Goal: Task Accomplishment & Management: Manage account settings

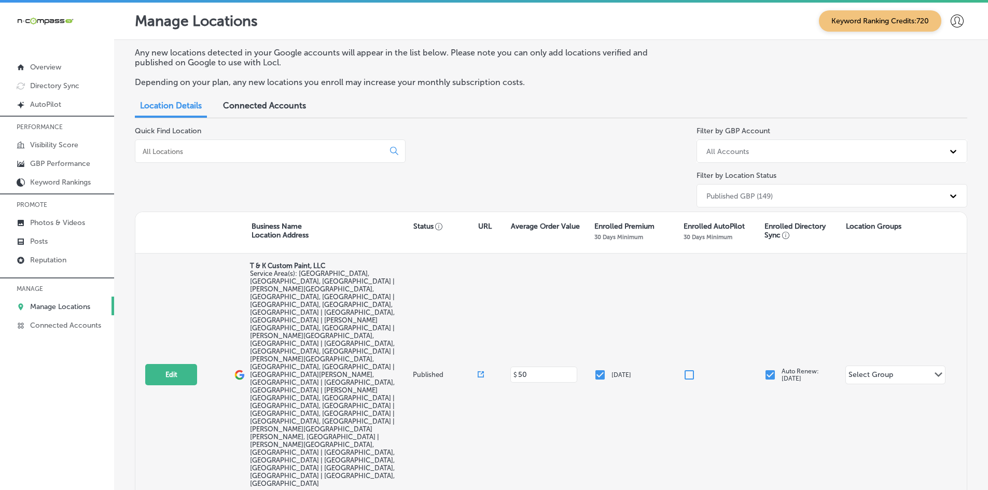
drag, startPoint x: 153, startPoint y: 318, endPoint x: 137, endPoint y: 312, distance: 16.6
click at [137, 312] on div "Edit This location is not published yet. T & K Custom Paint, LLC Service Area(s…" at bounding box center [550, 375] width 831 height 243
click at [177, 364] on button "Edit" at bounding box center [171, 374] width 52 height 21
select select "US"
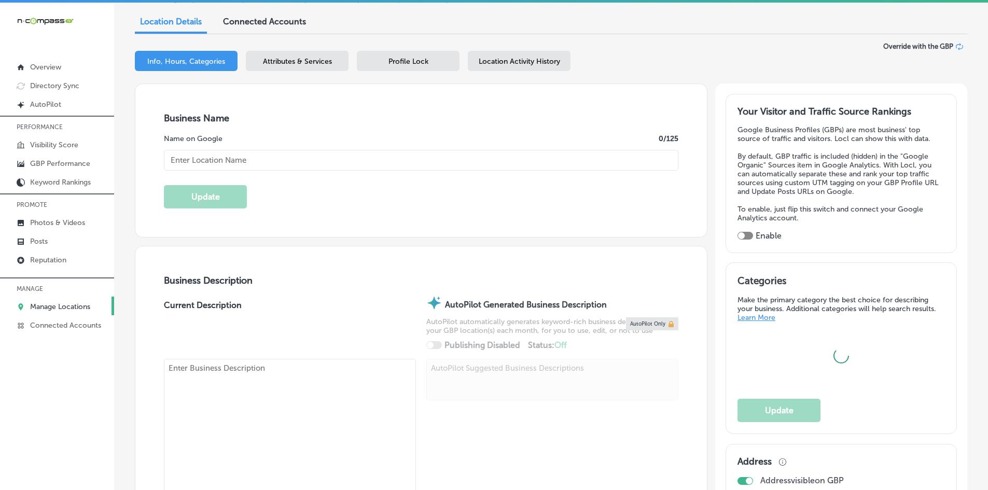
scroll to position [311, 0]
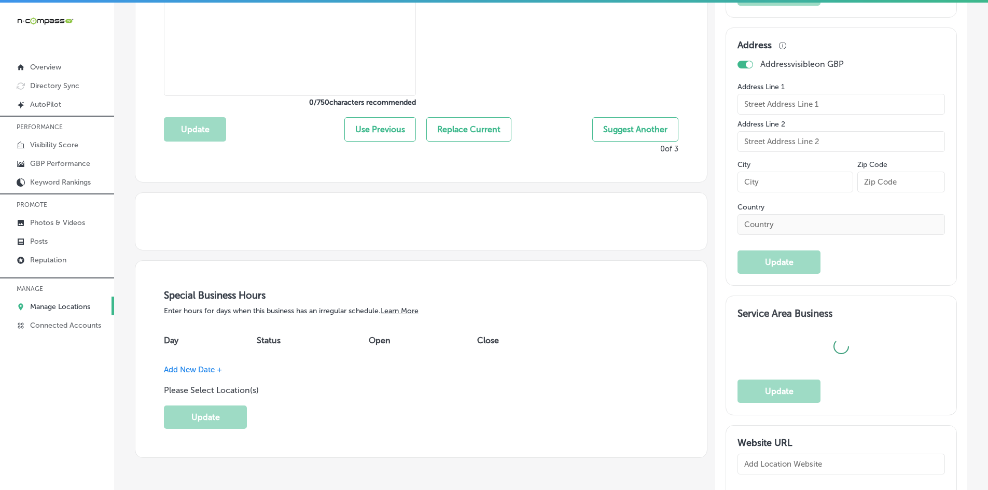
checkbox input "true"
type input "T & K Custom Paint, LLC"
type input "[URL][DOMAIN_NAME]"
type input "[PHONE_NUMBER]"
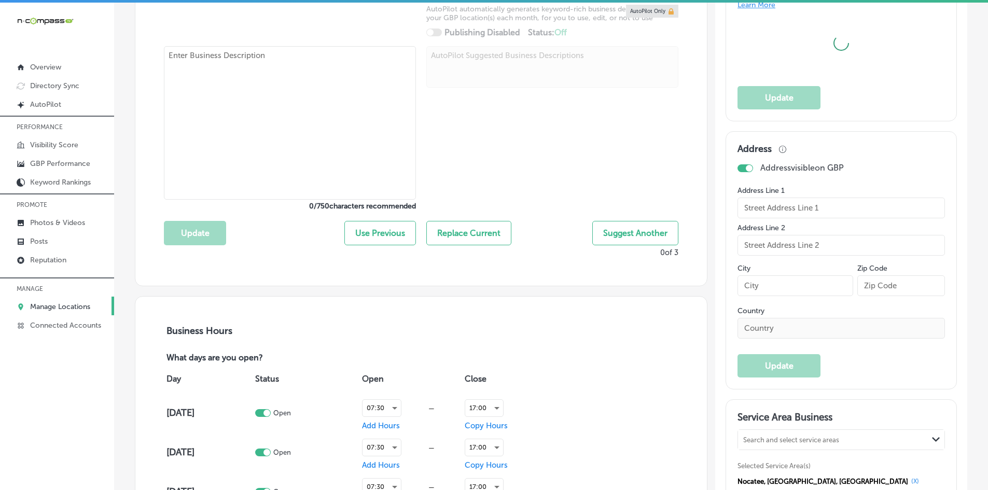
type textarea "T & K Custom Paint, LLC is a family-owned, woman-owned business offering profes…"
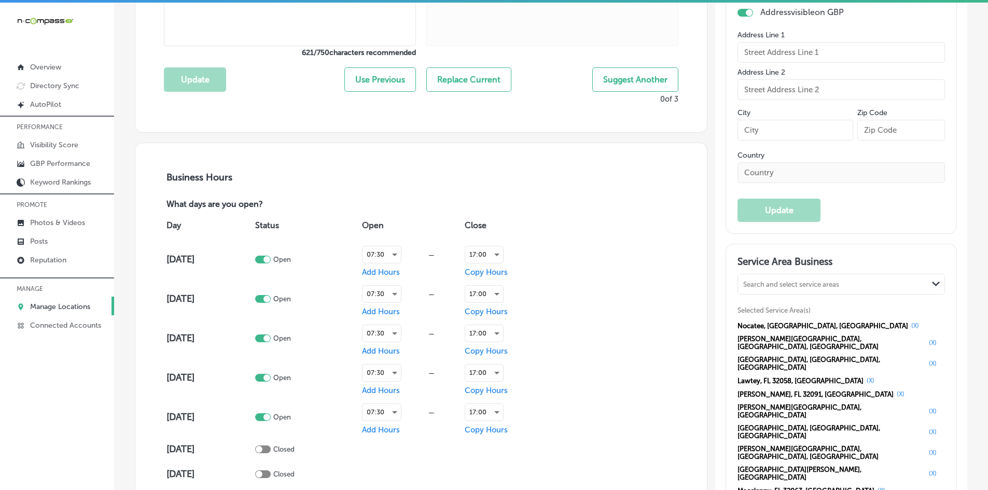
checkbox input "false"
type input "[STREET_ADDRESS][PERSON_NAME]"
type input "[GEOGRAPHIC_DATA]"
type input "32068"
type input "US"
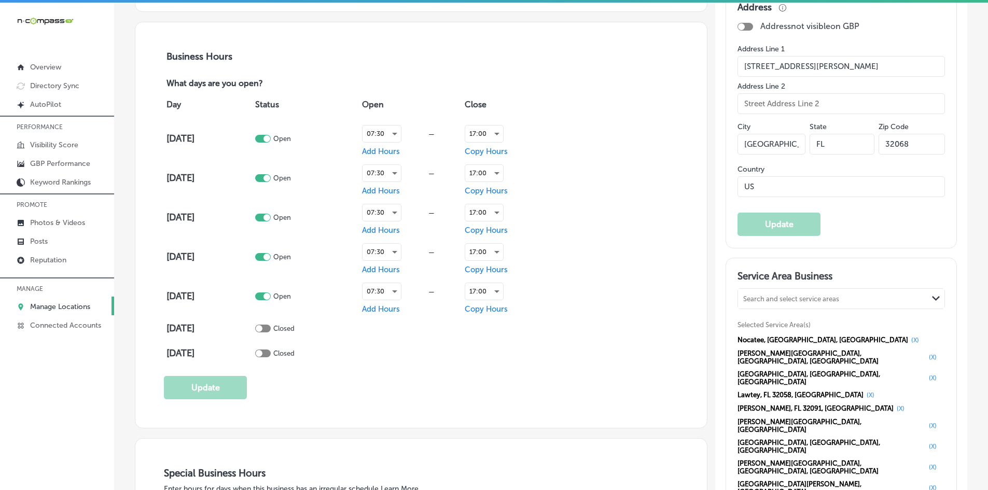
scroll to position [570, 0]
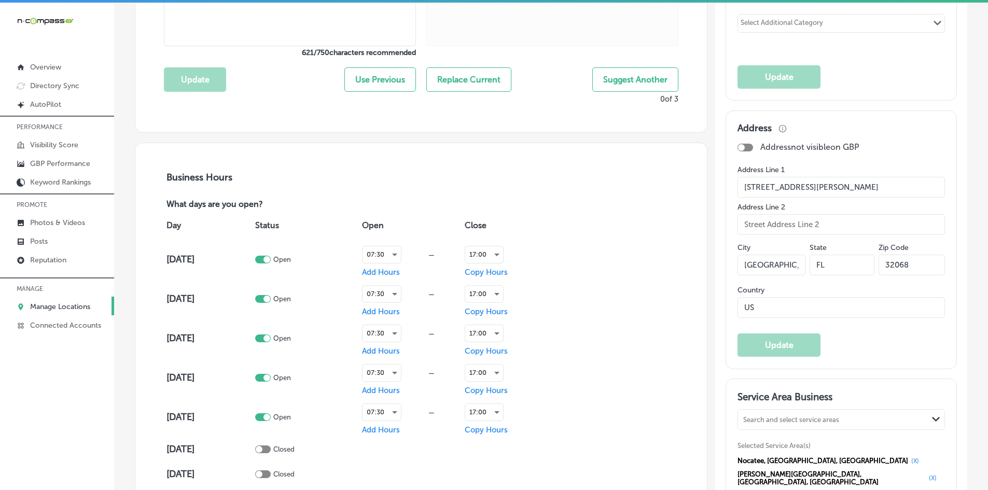
click at [762, 188] on input "[STREET_ADDRESS][PERSON_NAME]" at bounding box center [840, 187] width 207 height 21
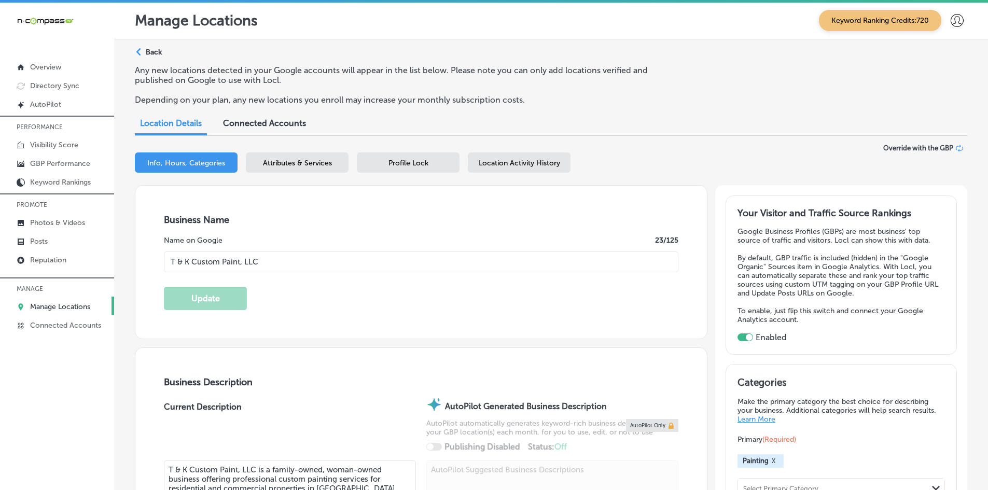
scroll to position [0, 0]
click at [265, 161] on span "Attributes & Services" at bounding box center [297, 163] width 69 height 9
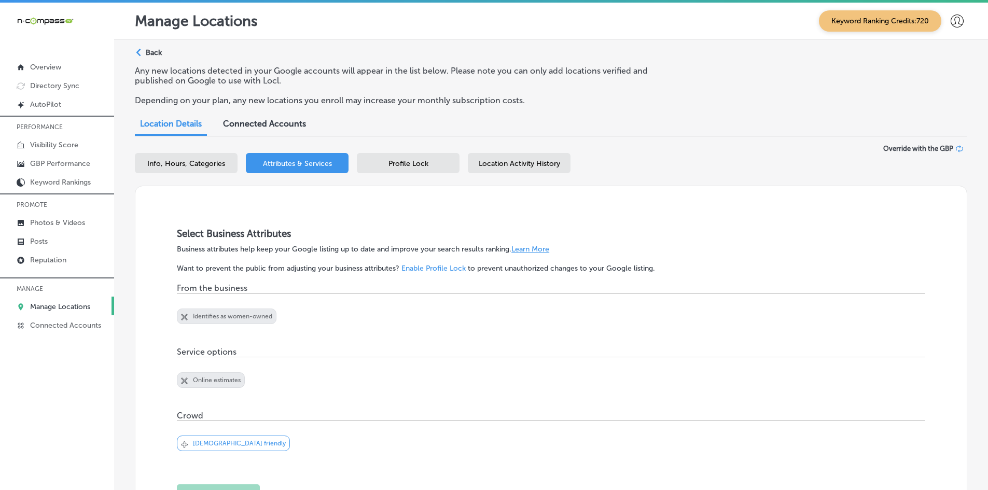
click at [169, 165] on span "Info, Hours, Categories" at bounding box center [186, 163] width 78 height 9
select select "US"
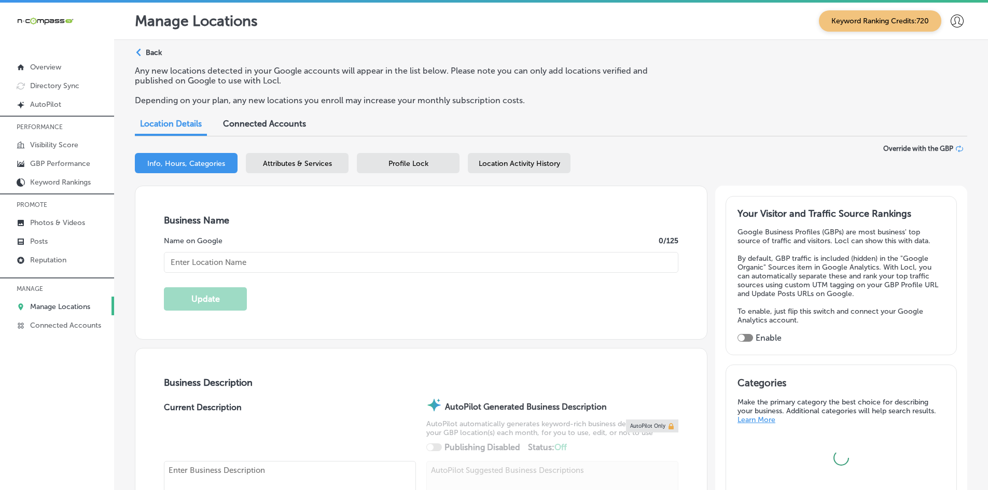
type input "T & K Custom Paint, LLC"
checkbox input "false"
type input "[STREET_ADDRESS][PERSON_NAME]"
type input "[GEOGRAPHIC_DATA]"
type input "32068"
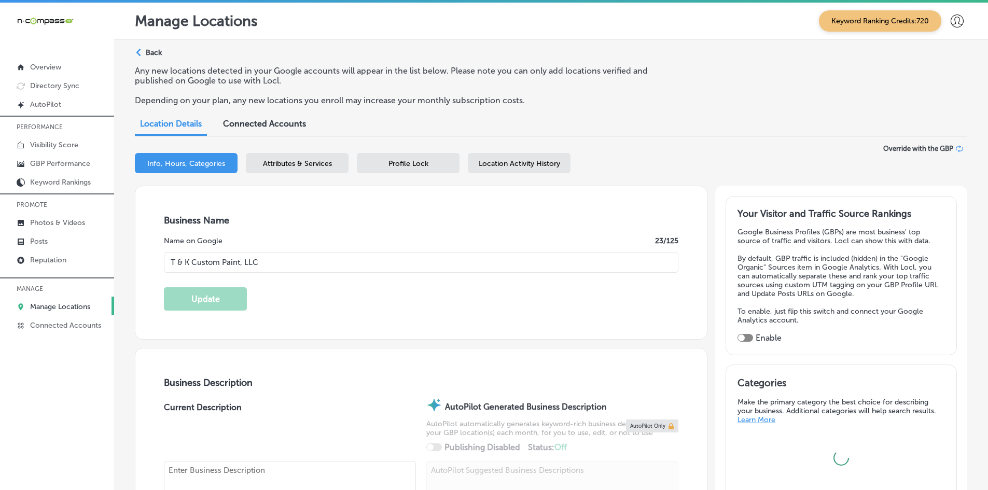
type input "US"
type input "[URL][DOMAIN_NAME]"
checkbox input "true"
type textarea "T & K Custom Paint, LLC is a family-owned, woman-owned business offering profes…"
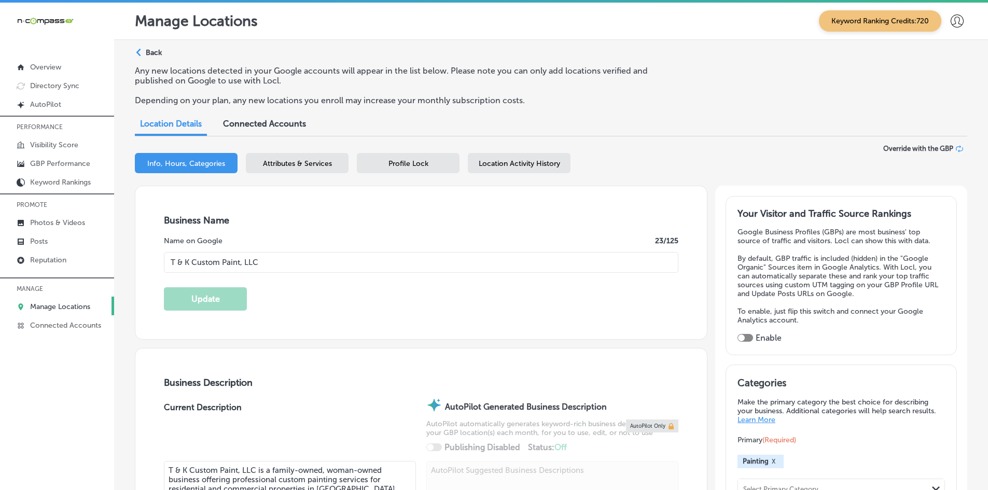
type input "[PHONE_NUMBER]"
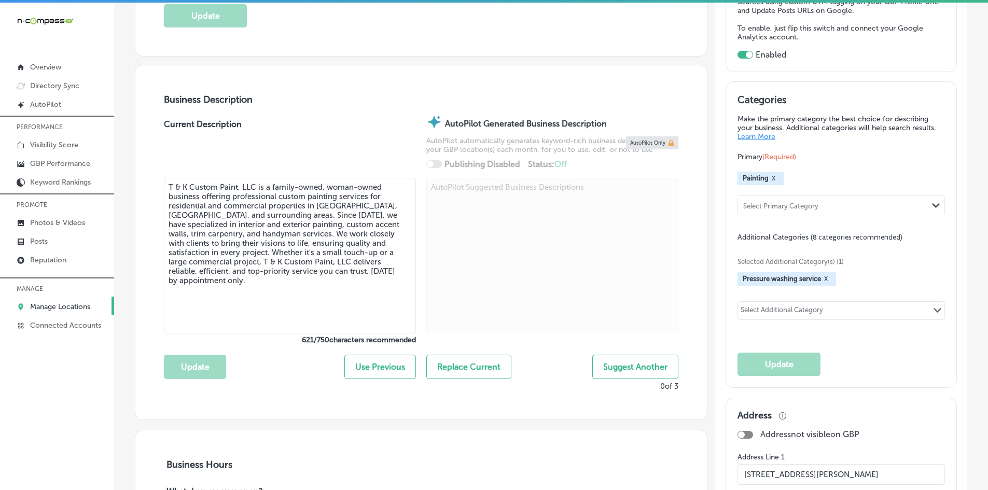
scroll to position [259, 0]
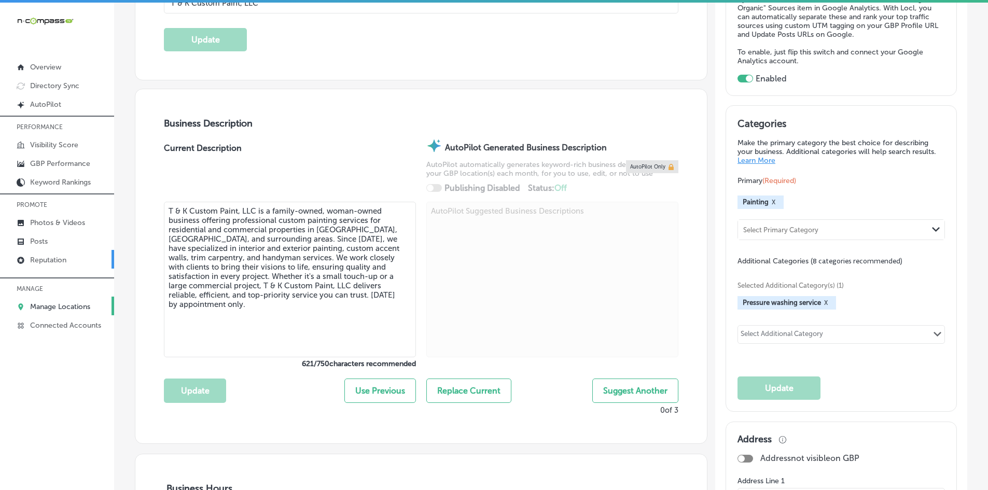
click at [69, 260] on link "Reputation" at bounding box center [57, 259] width 114 height 19
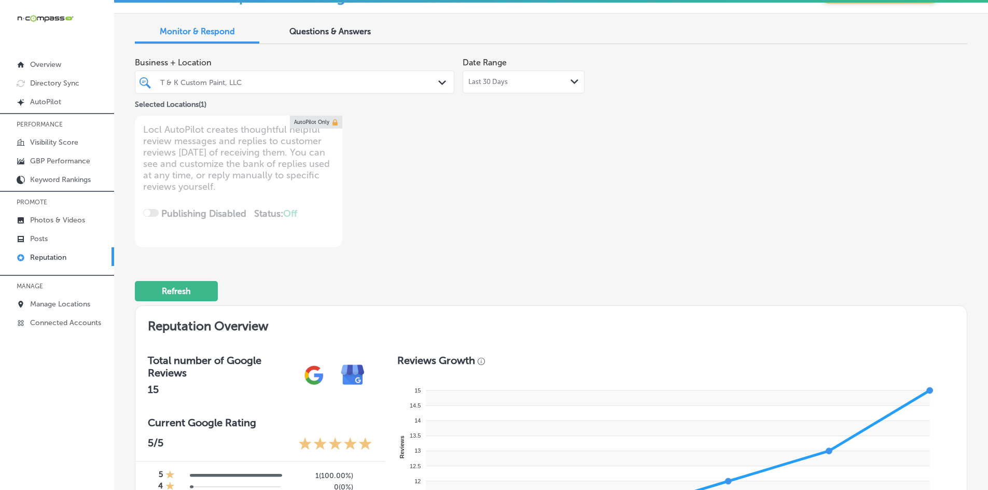
scroll to position [25, 0]
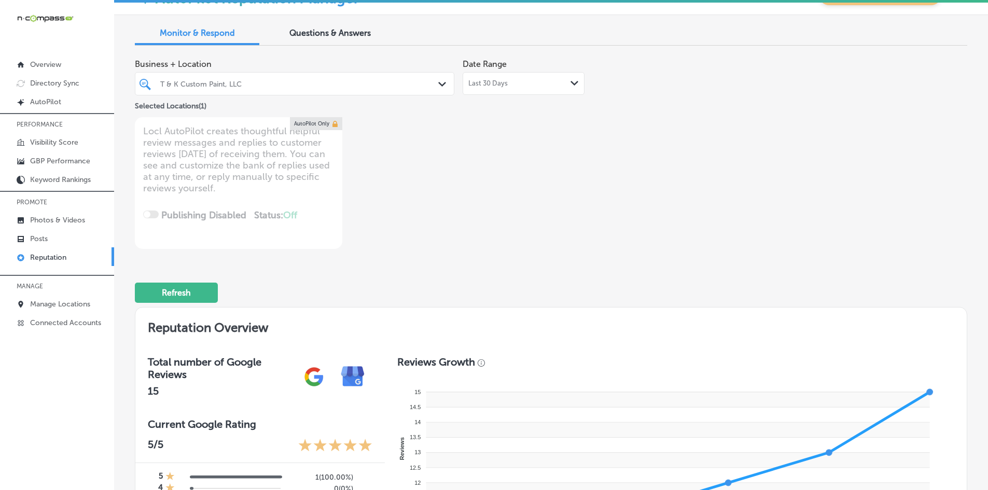
click at [496, 87] on span "Last 30 Days" at bounding box center [487, 83] width 39 height 8
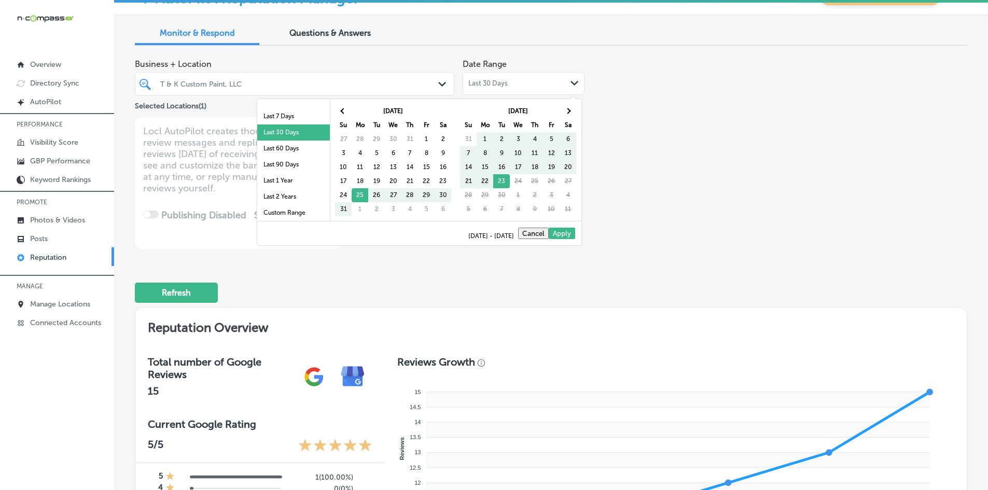
scroll to position [60, 0]
click at [277, 161] on li "Last 90 Days" at bounding box center [293, 164] width 73 height 16
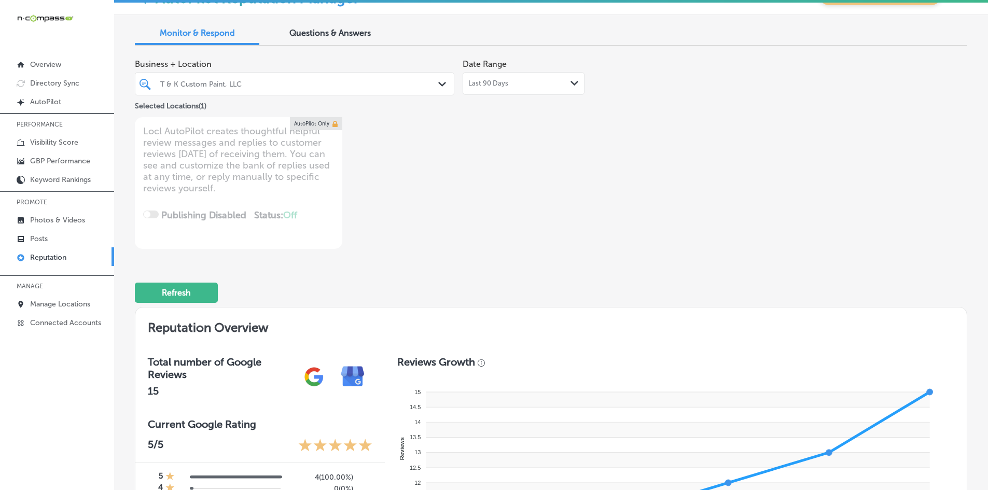
click at [420, 89] on div "T & K Custom Paint, LLC" at bounding box center [294, 84] width 279 height 16
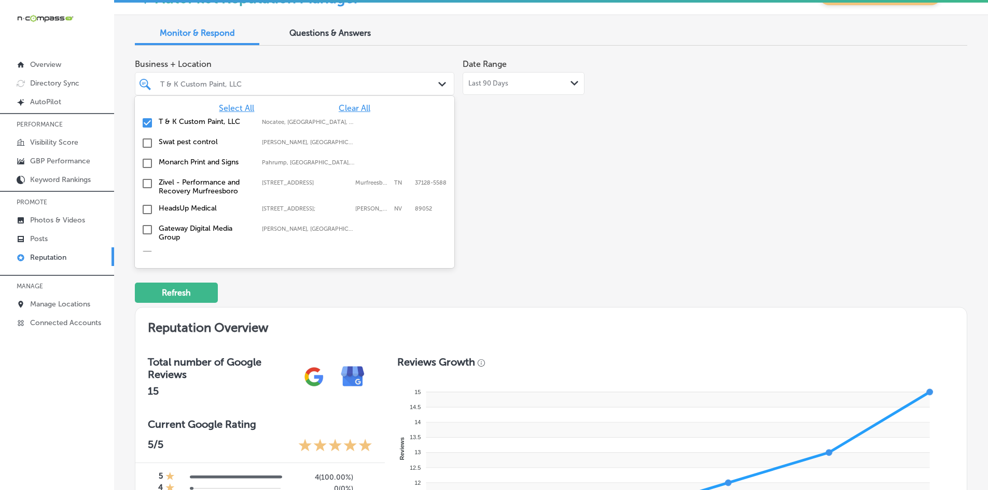
click at [349, 111] on span "Clear All" at bounding box center [355, 108] width 32 height 10
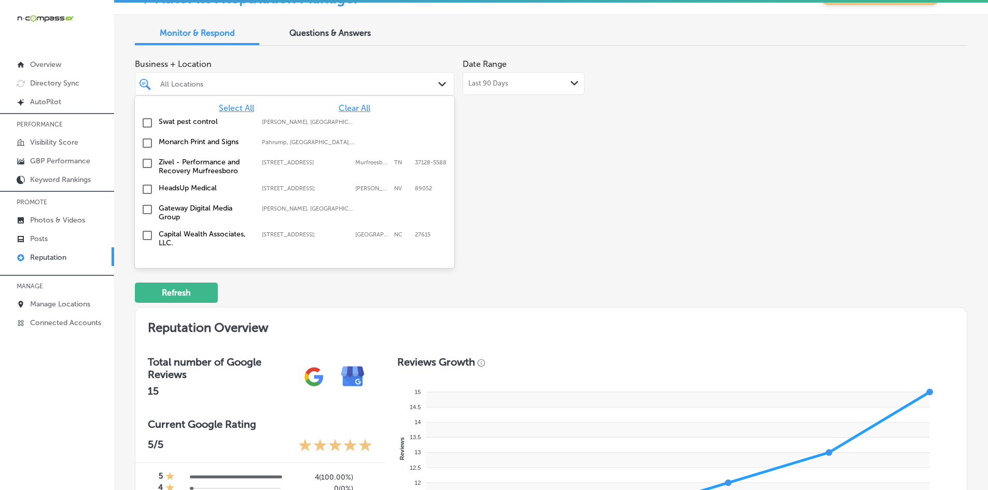
click at [231, 109] on span "Select All" at bounding box center [236, 108] width 35 height 10
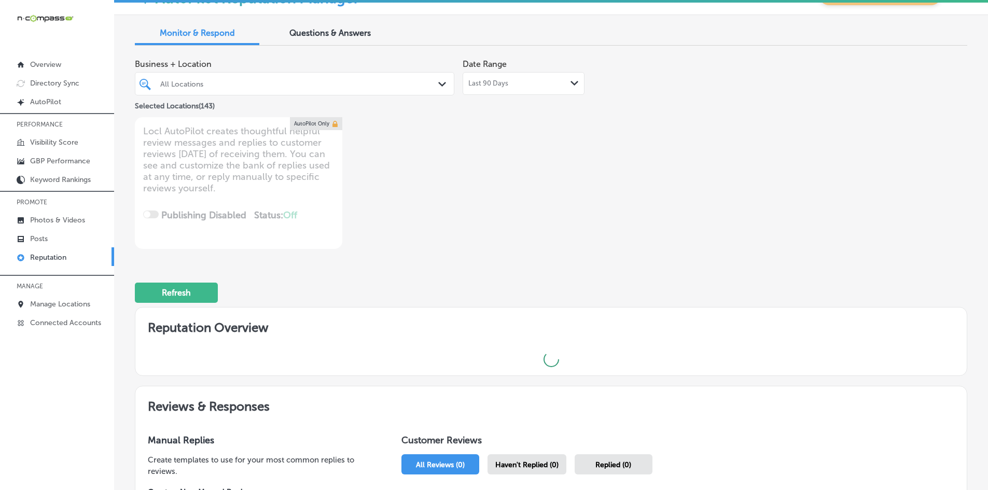
click at [510, 175] on div "Business + Location All Locations Path Created with Sketch. Selected Locations …" at bounding box center [384, 151] width 499 height 195
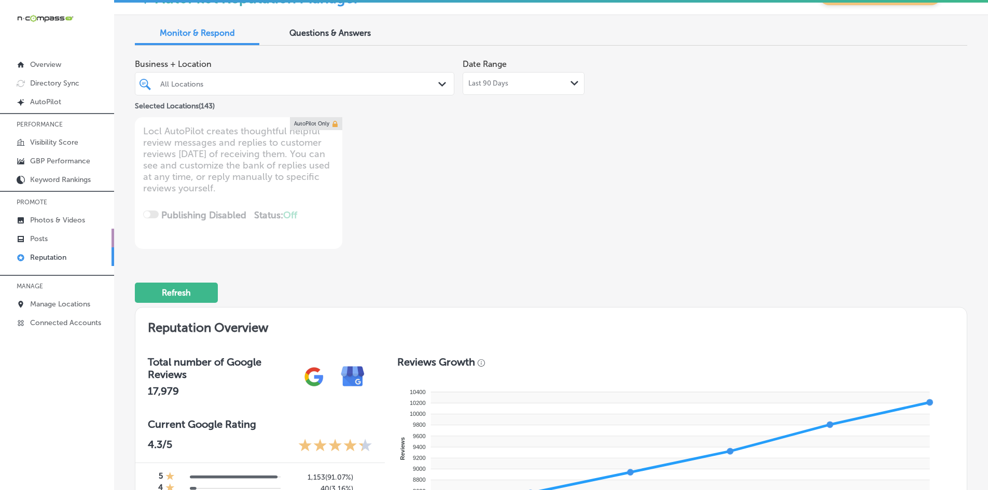
click at [58, 233] on link "Posts" at bounding box center [57, 238] width 114 height 19
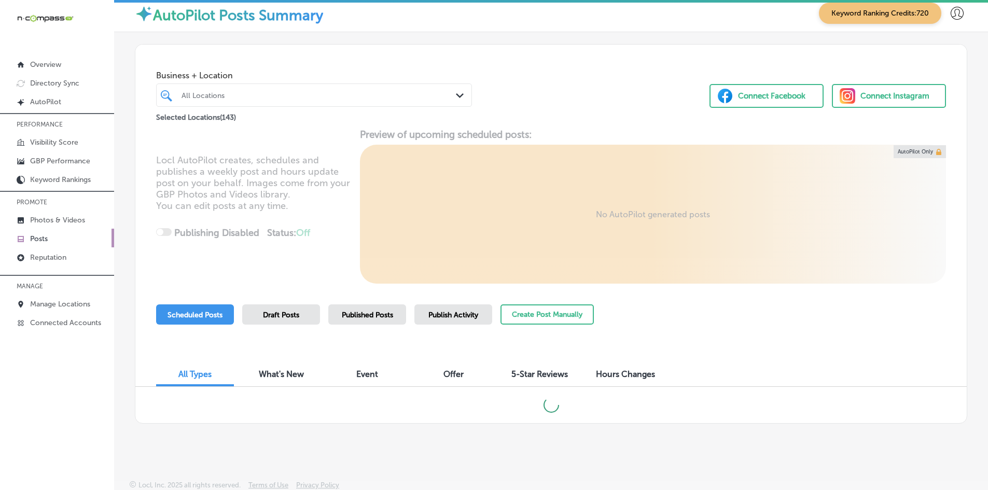
scroll to position [10, 0]
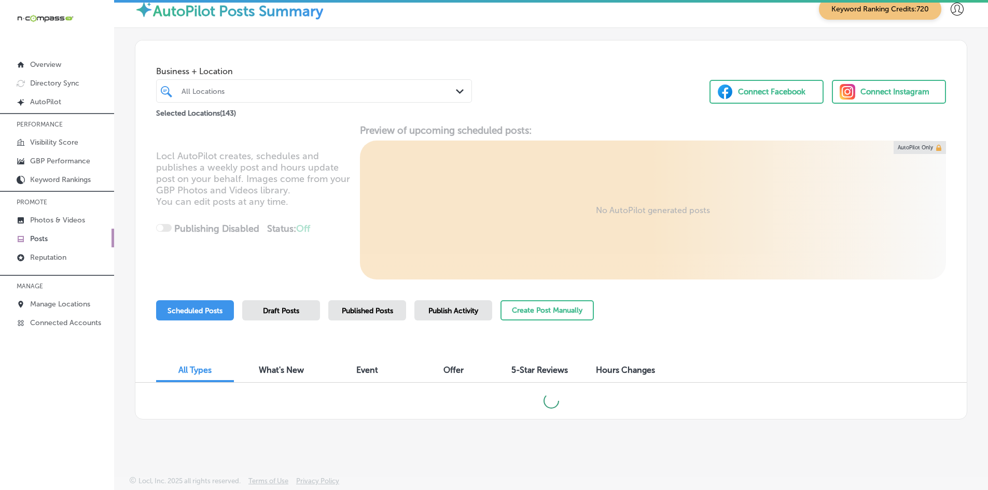
click at [573, 323] on div "Create Post Manually" at bounding box center [546, 315] width 93 height 31
click at [570, 309] on button "Create Post Manually" at bounding box center [546, 310] width 93 height 20
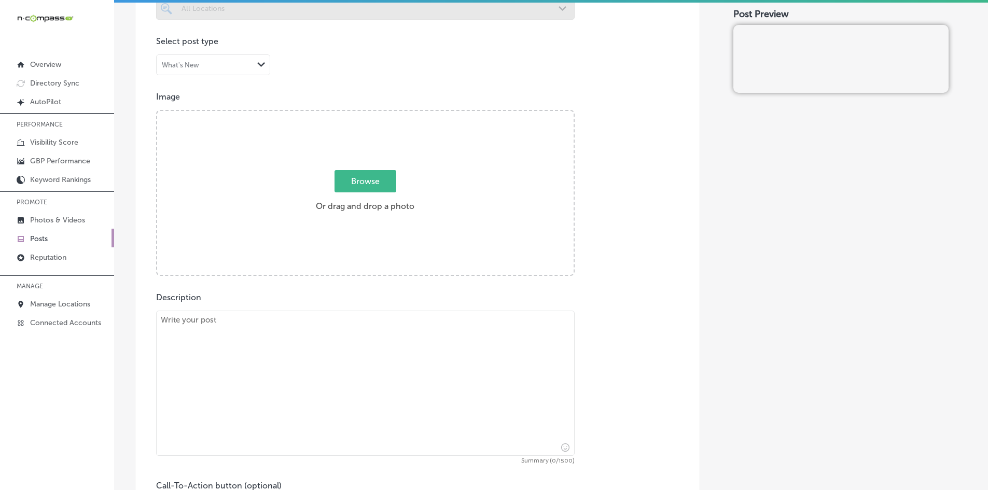
scroll to position [311, 0]
click at [342, 362] on textarea at bounding box center [365, 380] width 418 height 145
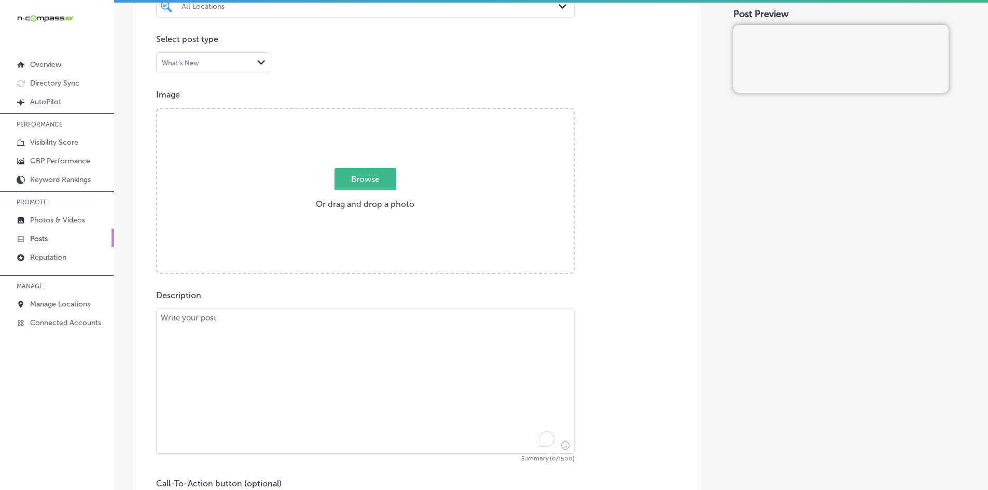
click at [314, 362] on textarea "To enrich screen reader interactions, please activate Accessibility in Grammarl…" at bounding box center [365, 380] width 418 height 145
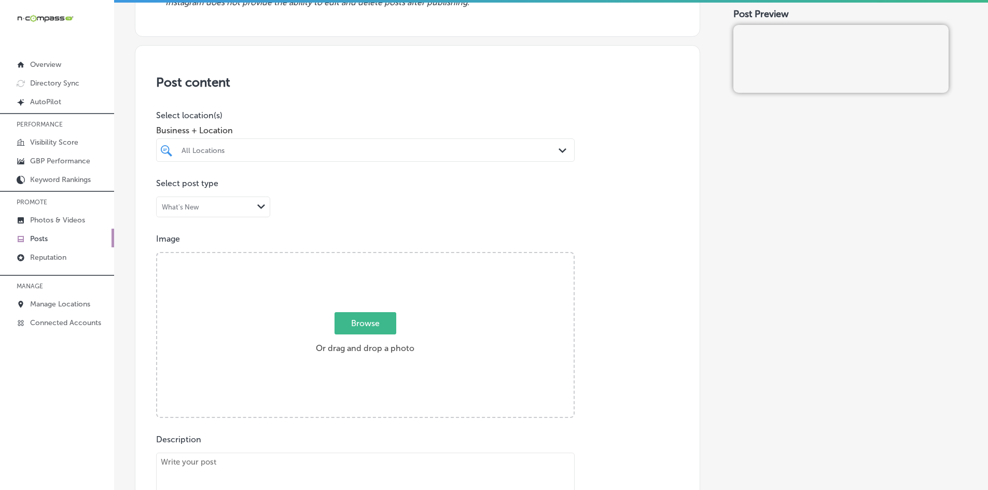
scroll to position [156, 0]
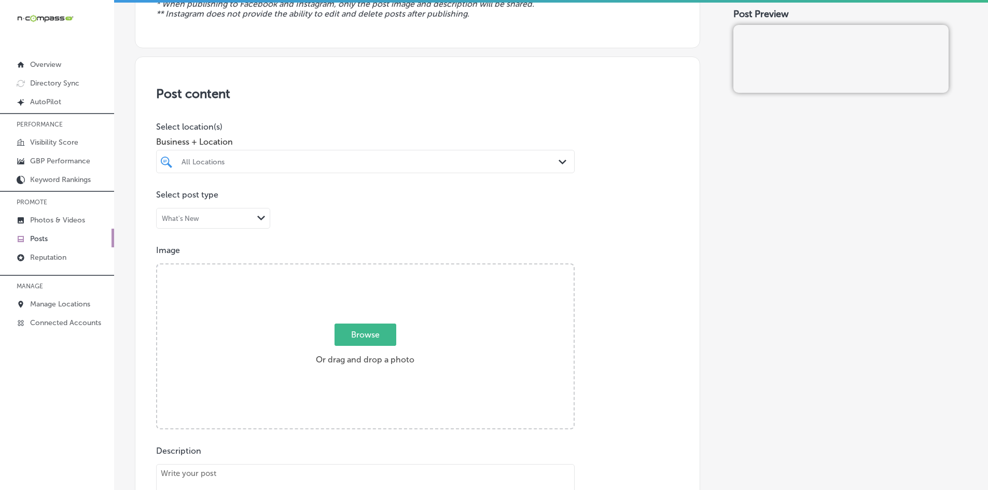
click at [234, 160] on div "All Locations" at bounding box center [370, 161] width 378 height 9
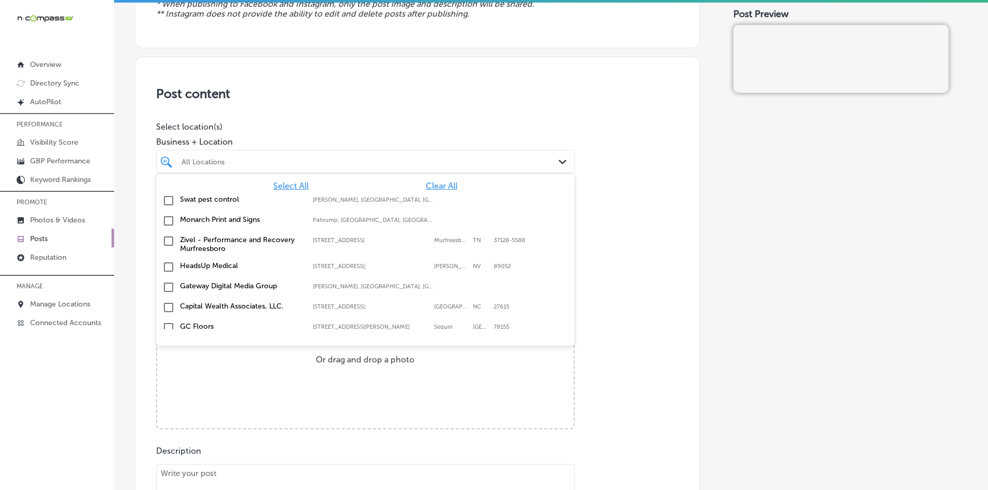
click at [646, 258] on div "Image Powered by PQINA Browse Or drag and drop a photo" at bounding box center [417, 337] width 523 height 184
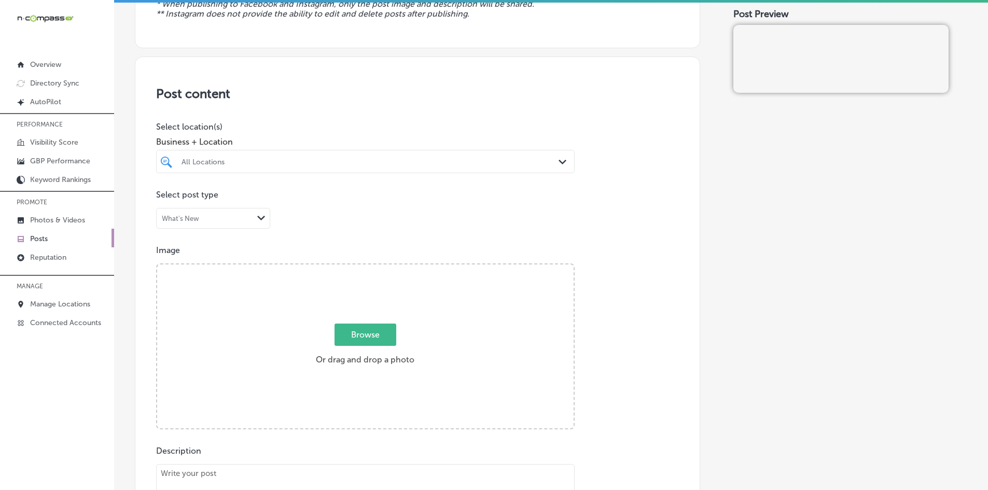
click at [220, 167] on div at bounding box center [346, 161] width 332 height 14
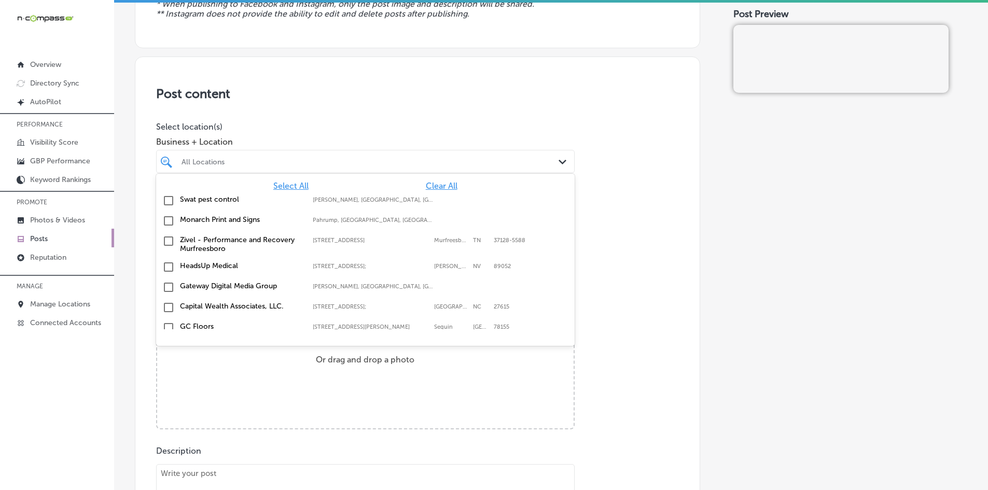
click at [143, 237] on div "Post content Select location(s) Business + Location option [STREET_ADDRESS]. 14…" at bounding box center [417, 385] width 565 height 656
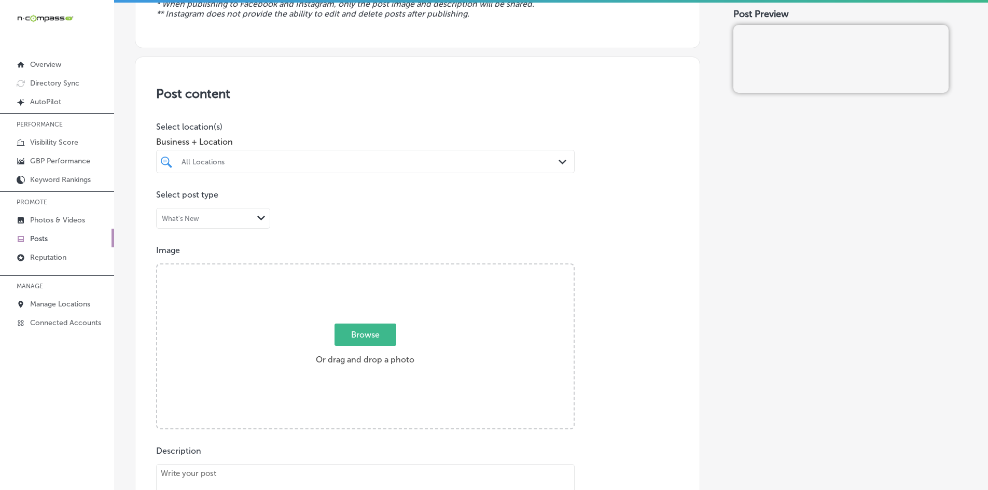
click at [193, 163] on div "All Locations" at bounding box center [370, 161] width 378 height 9
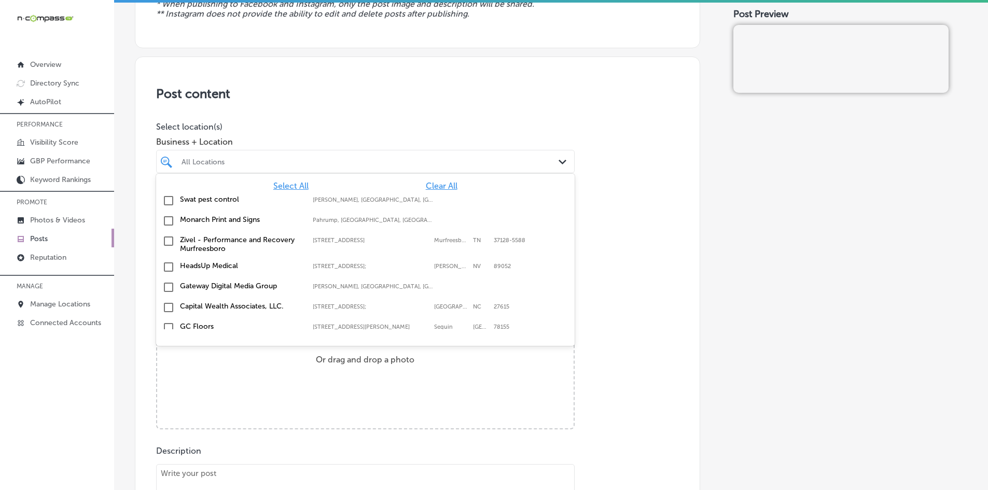
click at [167, 206] on input "checkbox" at bounding box center [168, 200] width 12 height 12
click at [151, 226] on div "Post content Select location(s) Business + Location option focused, 3 of 144. 1…" at bounding box center [417, 385] width 565 height 656
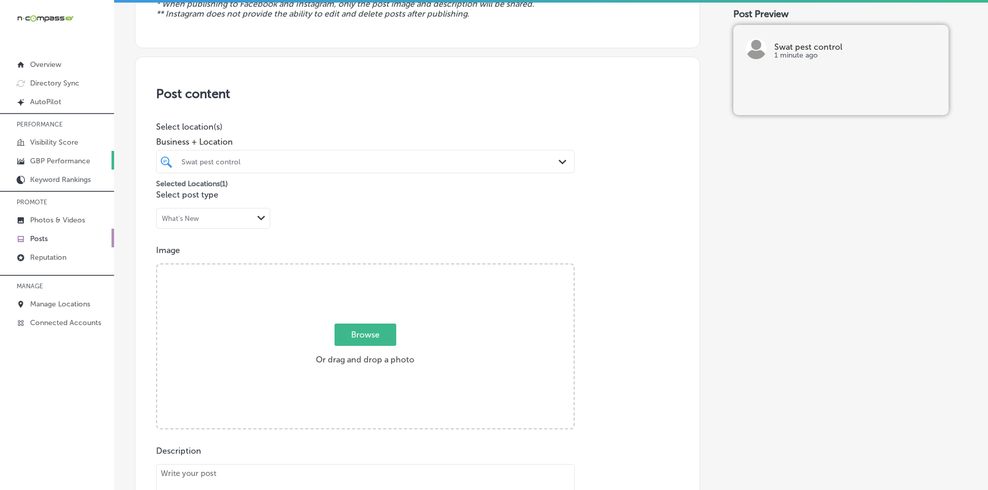
click at [72, 162] on p "GBP Performance" at bounding box center [60, 161] width 60 height 9
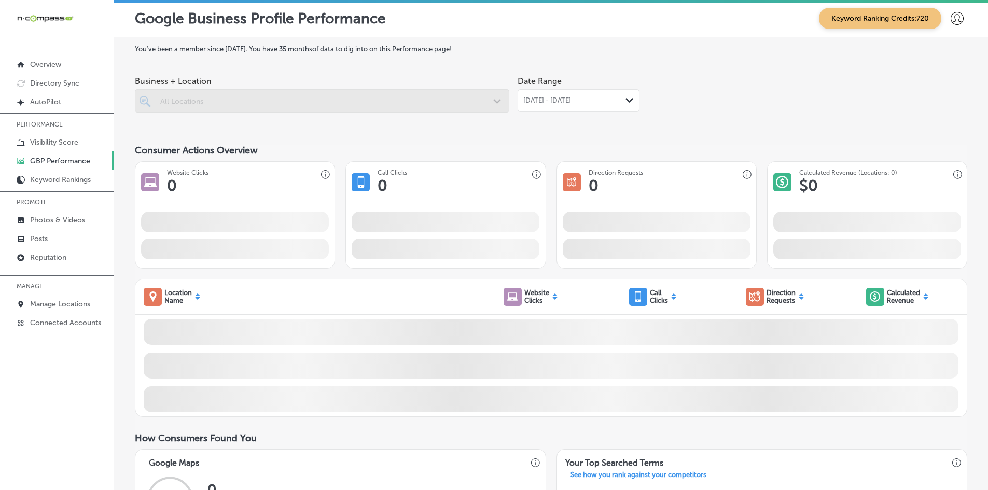
click at [321, 116] on div at bounding box center [322, 120] width 374 height 17
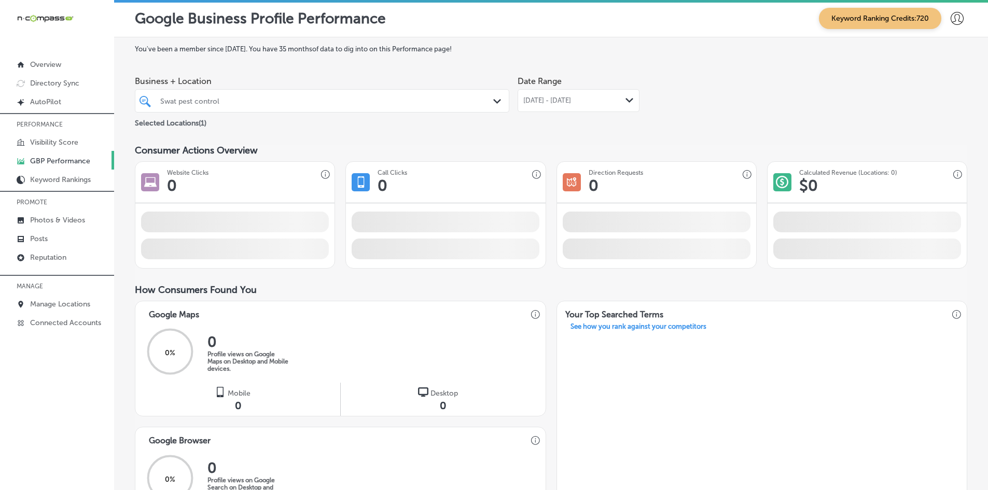
click at [310, 95] on div at bounding box center [305, 101] width 293 height 14
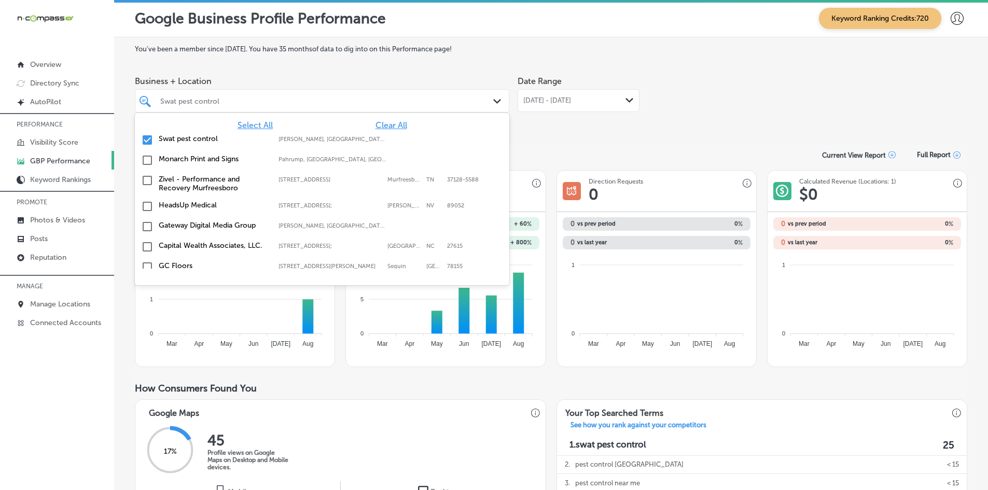
click at [579, 129] on div "Date Range [DATE] - [DATE] Path Created with Sketch." at bounding box center [578, 100] width 122 height 58
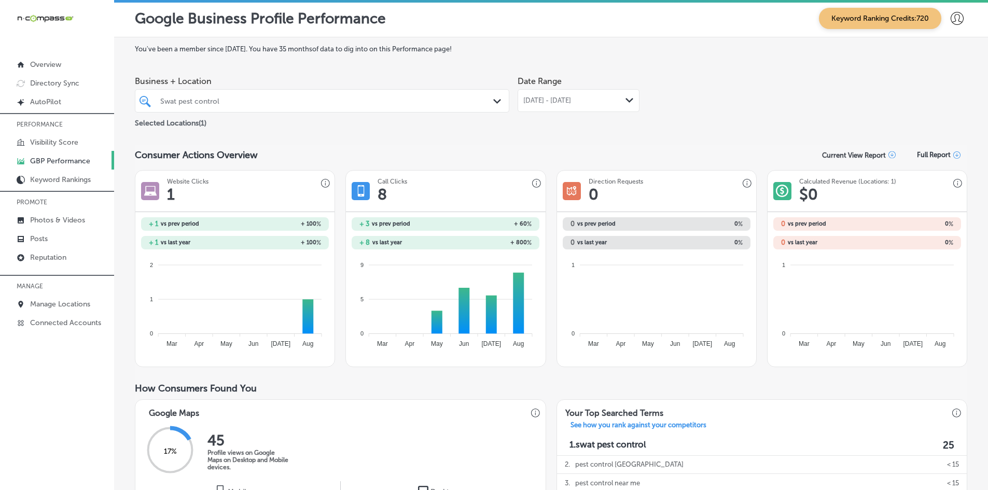
click at [571, 104] on span "[DATE] - [DATE]" at bounding box center [547, 100] width 48 height 8
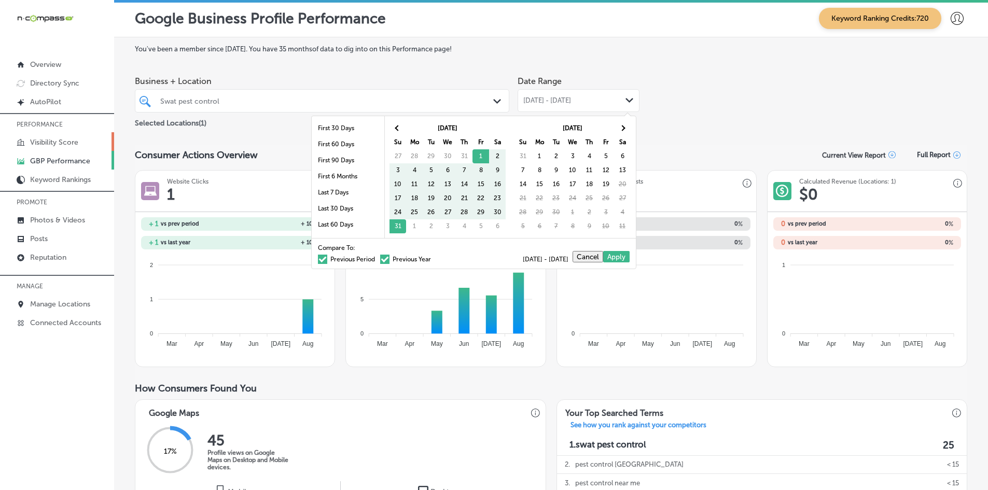
click at [44, 140] on p "Visibility Score" at bounding box center [54, 142] width 48 height 9
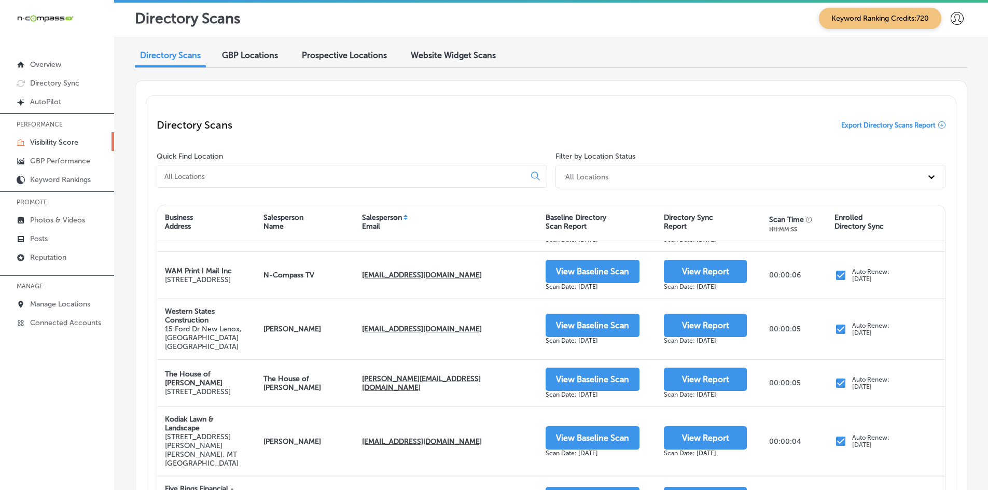
scroll to position [156, 0]
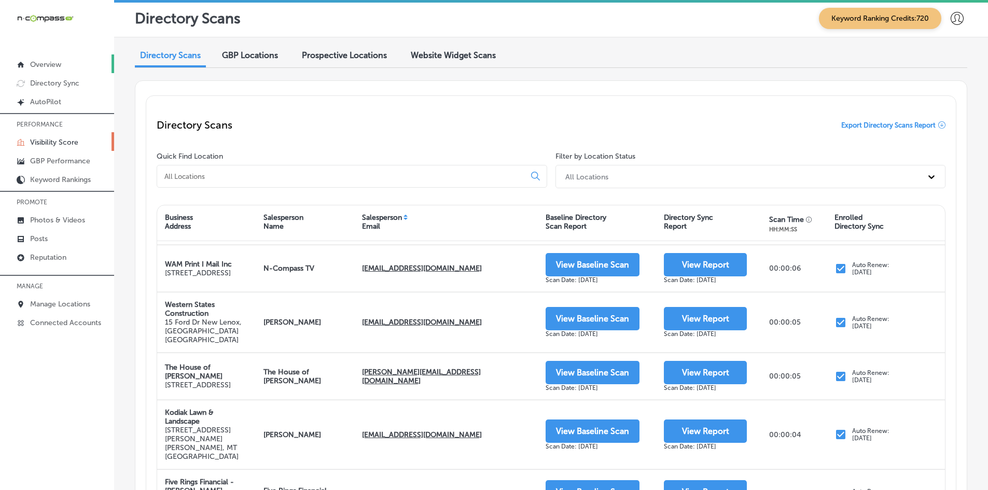
click at [58, 66] on p "Overview" at bounding box center [45, 64] width 31 height 9
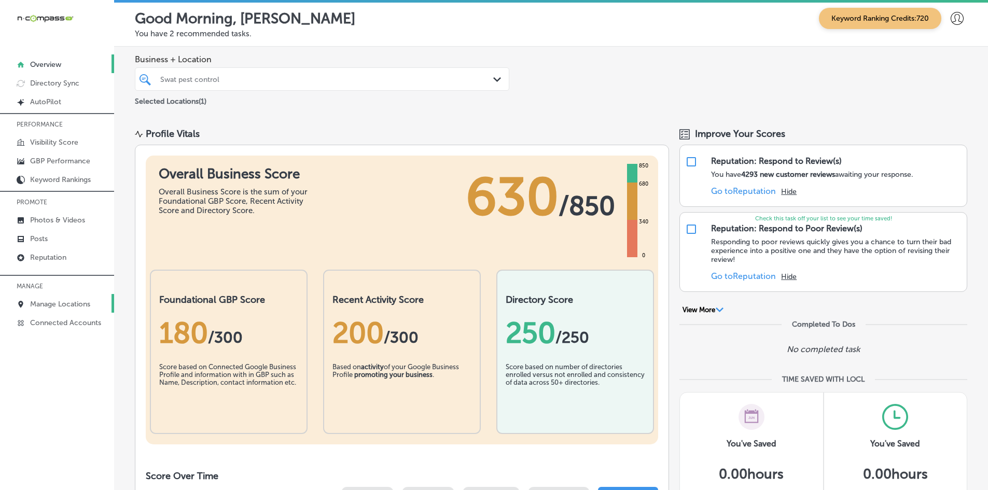
click at [72, 304] on p "Manage Locations" at bounding box center [60, 304] width 60 height 9
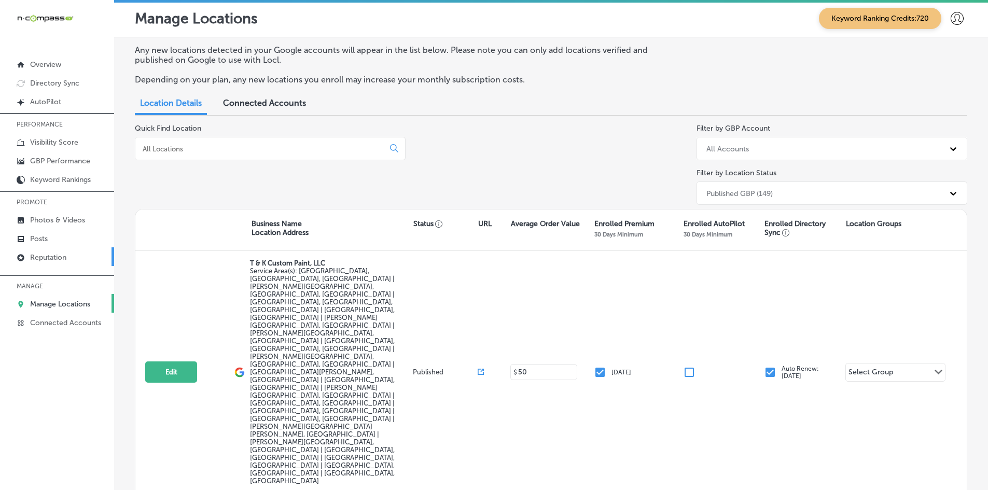
click at [57, 256] on p "Reputation" at bounding box center [48, 257] width 36 height 9
type textarea "x"
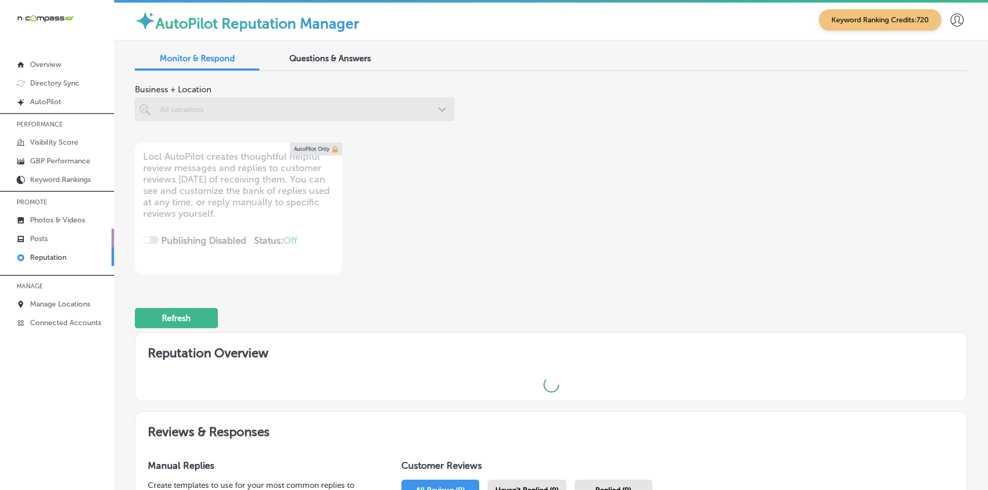
click at [54, 241] on link "Posts" at bounding box center [57, 238] width 114 height 19
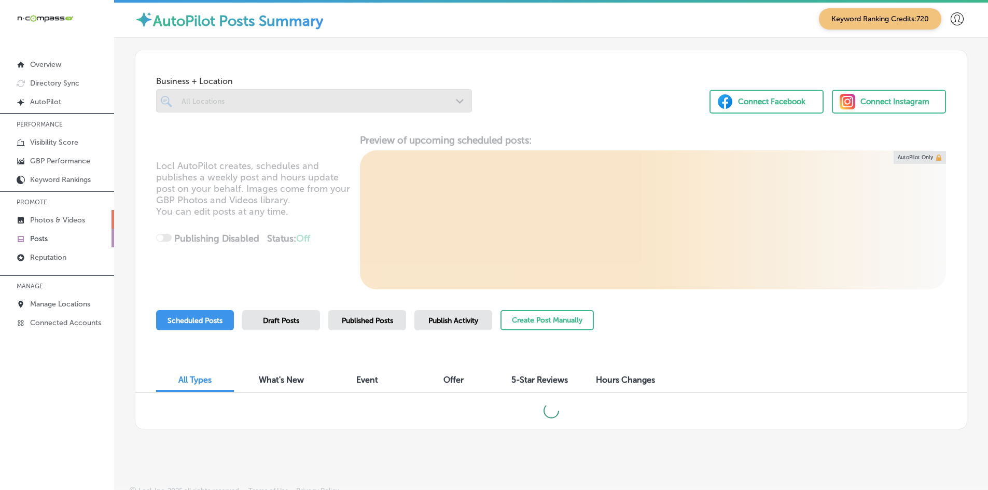
click at [59, 222] on p "Photos & Videos" at bounding box center [57, 220] width 55 height 9
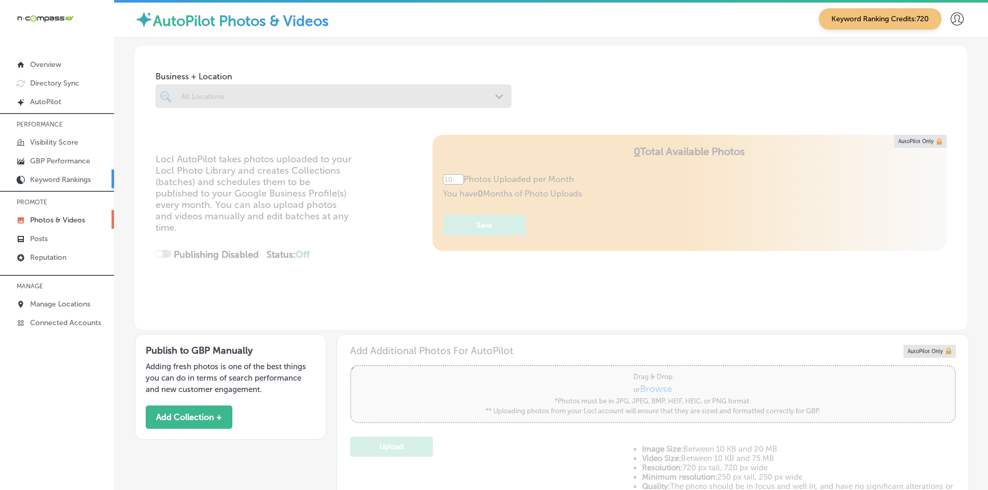
click at [72, 173] on link "Keyword Rankings" at bounding box center [57, 179] width 114 height 19
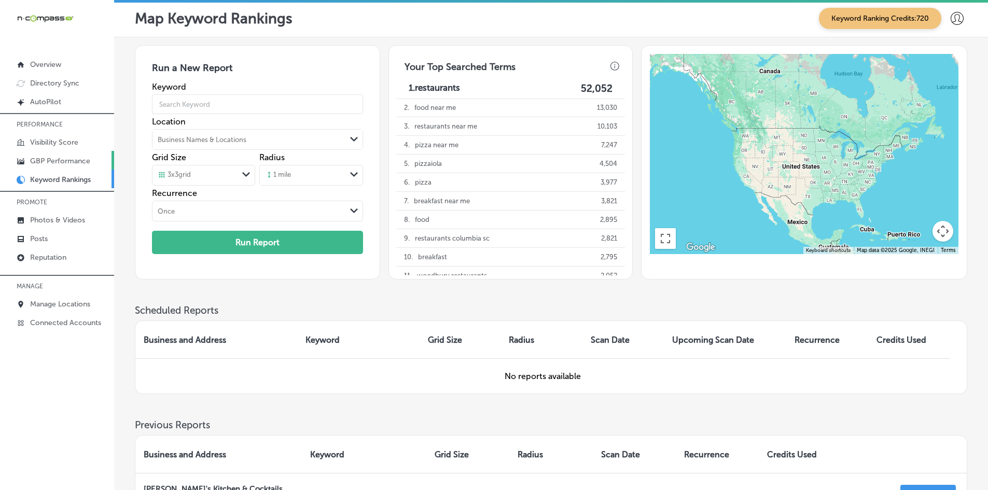
click at [51, 158] on p "GBP Performance" at bounding box center [60, 161] width 60 height 9
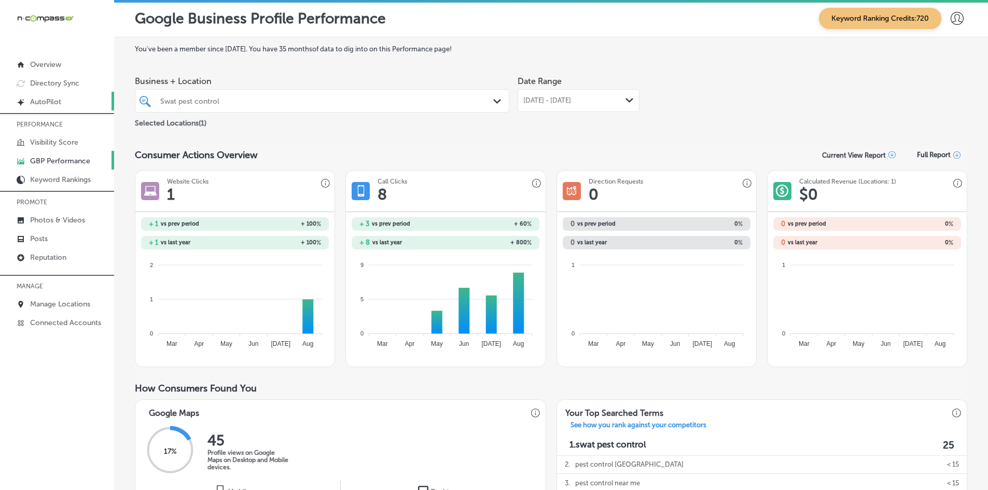
click at [39, 106] on p "AutoPilot" at bounding box center [45, 101] width 31 height 9
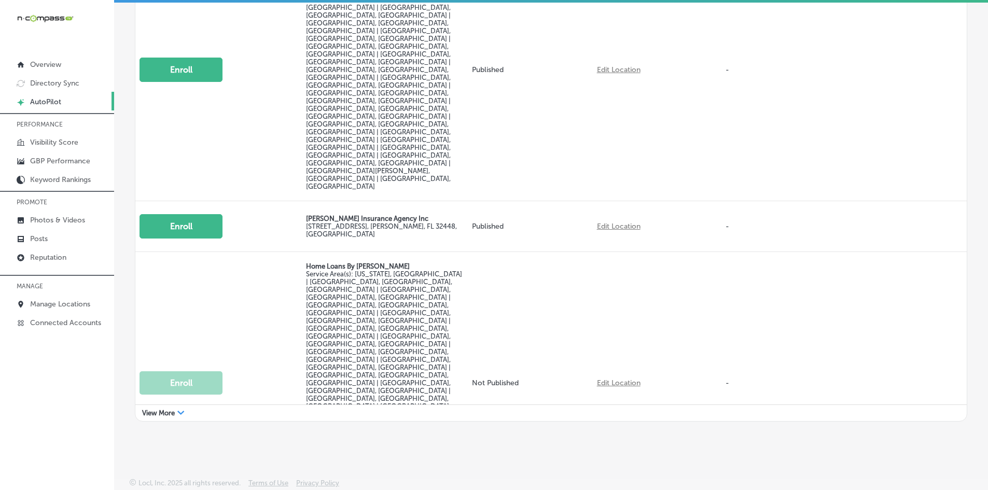
scroll to position [243, 0]
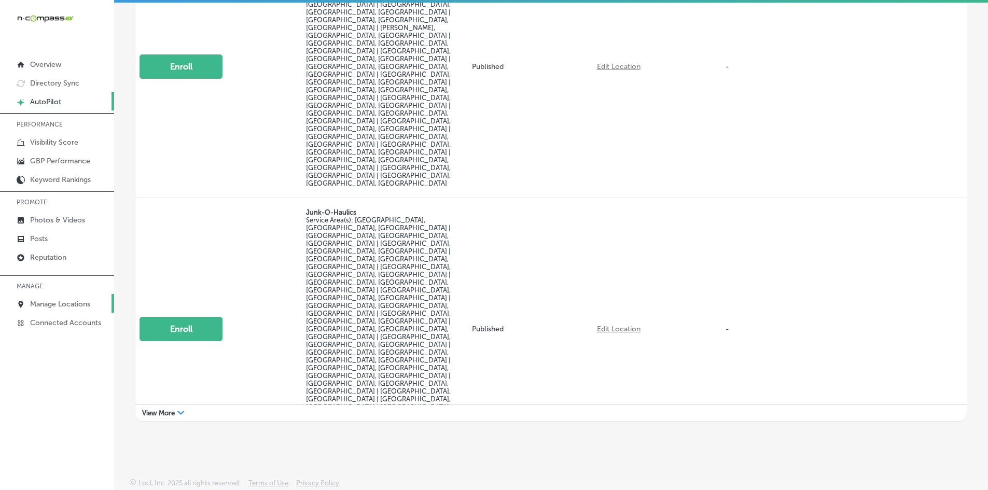
click at [60, 308] on p "Manage Locations" at bounding box center [60, 304] width 60 height 9
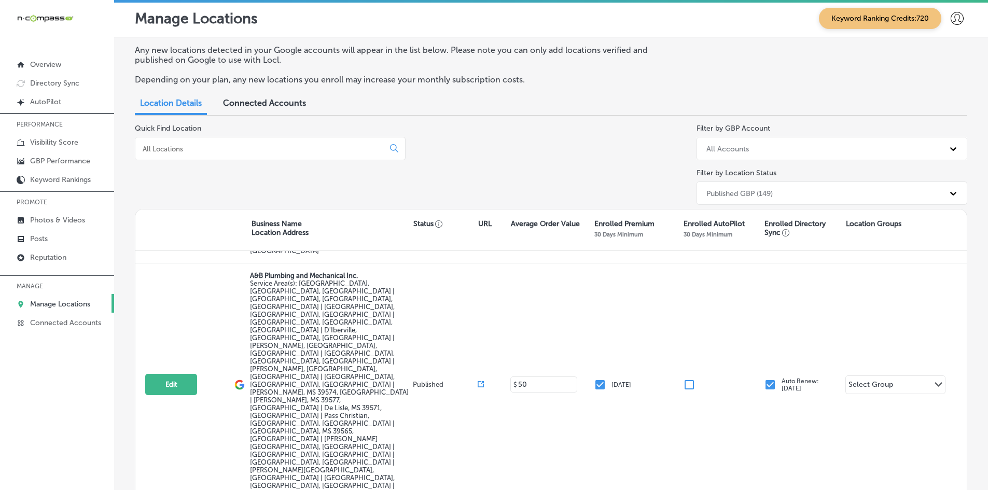
scroll to position [941, 0]
click at [153, 173] on div "Quick Find Location" at bounding box center [270, 166] width 271 height 85
click at [177, 152] on input at bounding box center [262, 148] width 240 height 9
click at [214, 193] on div "Quick Find Location" at bounding box center [270, 166] width 271 height 85
click at [59, 145] on p "Visibility Score" at bounding box center [54, 142] width 48 height 9
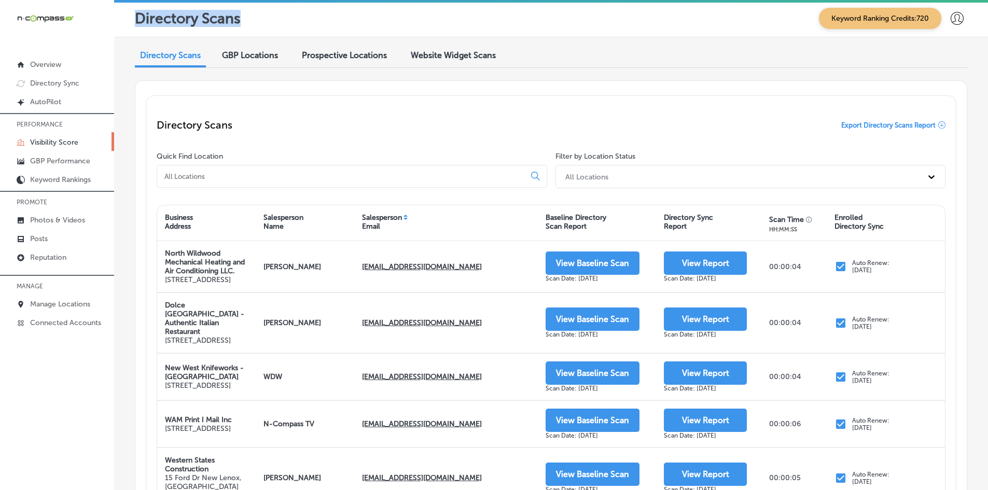
drag, startPoint x: 242, startPoint y: 14, endPoint x: 129, endPoint y: 15, distance: 112.5
click at [129, 15] on div "Directory Scans Keyword Ranking Credits: 720" at bounding box center [551, 18] width 874 height 37
click at [131, 27] on div "Directory Scans Keyword Ranking Credits: 720" at bounding box center [551, 18] width 874 height 37
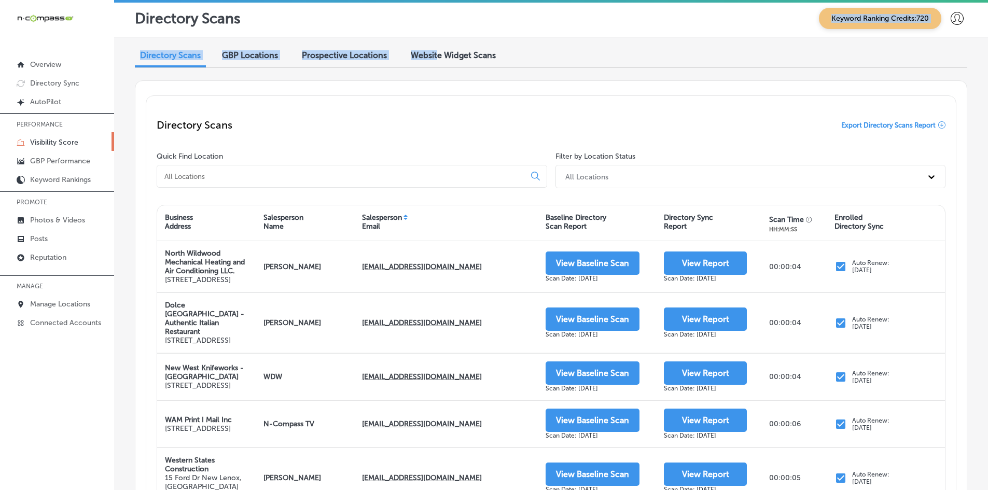
drag, startPoint x: 242, startPoint y: 27, endPoint x: 436, endPoint y: 38, distance: 194.7
click at [436, 38] on div "Directory Scans Keyword Ranking Credits: 720 Directory Scans GBP Locations Pros…" at bounding box center [551, 245] width 874 height 490
click at [273, 11] on div "Directory Scans Keyword Ranking Credits: 720" at bounding box center [551, 18] width 832 height 21
click at [234, 57] on span "GBP Locations" at bounding box center [250, 55] width 56 height 10
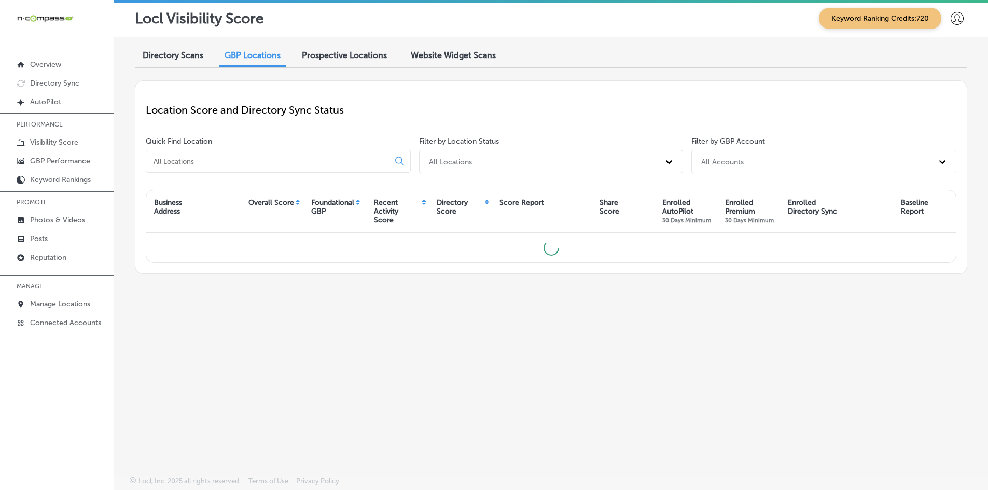
click at [170, 57] on span "Directory Scans" at bounding box center [173, 55] width 61 height 10
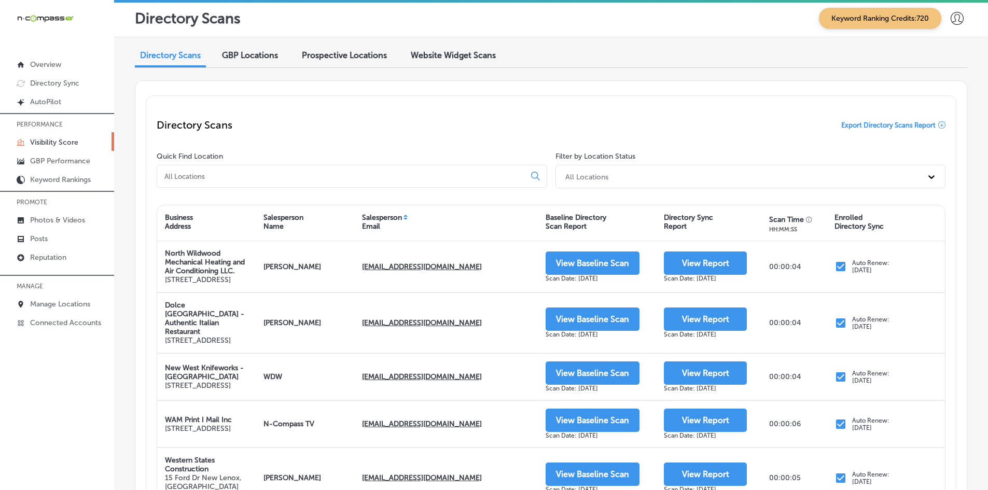
click at [230, 179] on input at bounding box center [342, 176] width 359 height 9
click at [403, 162] on div "Quick Find Location" at bounding box center [354, 172] width 395 height 40
click at [72, 304] on p "Manage Locations" at bounding box center [60, 304] width 60 height 9
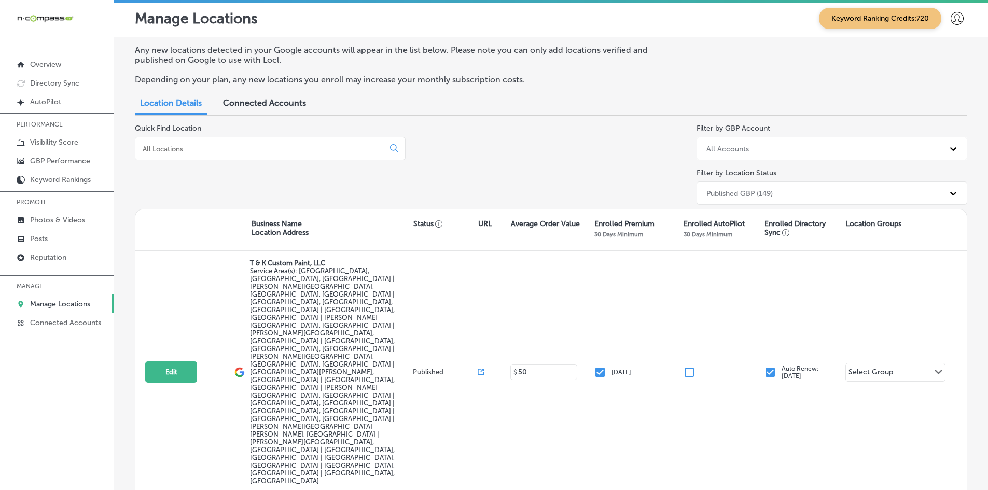
click at [332, 193] on div "Quick Find Location" at bounding box center [270, 166] width 271 height 85
click at [299, 151] on input at bounding box center [262, 148] width 240 height 9
click at [278, 178] on div "Quick Find Location" at bounding box center [270, 166] width 271 height 85
click at [200, 150] on input at bounding box center [262, 148] width 240 height 9
click at [204, 175] on div "Quick Find Location" at bounding box center [270, 166] width 271 height 85
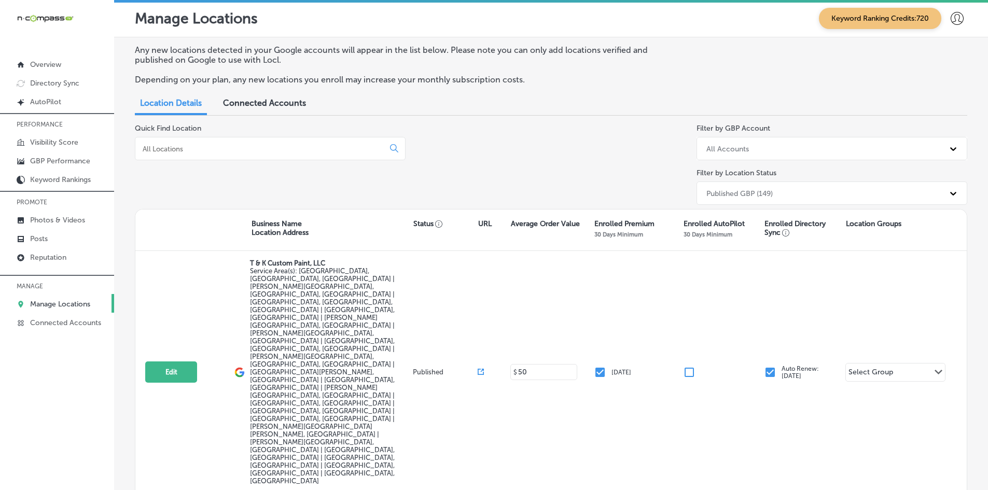
click at [196, 153] on div at bounding box center [270, 148] width 271 height 23
click at [195, 150] on input at bounding box center [262, 148] width 240 height 9
click at [206, 190] on div "Quick Find Location" at bounding box center [270, 166] width 271 height 85
click at [179, 149] on input at bounding box center [262, 148] width 240 height 9
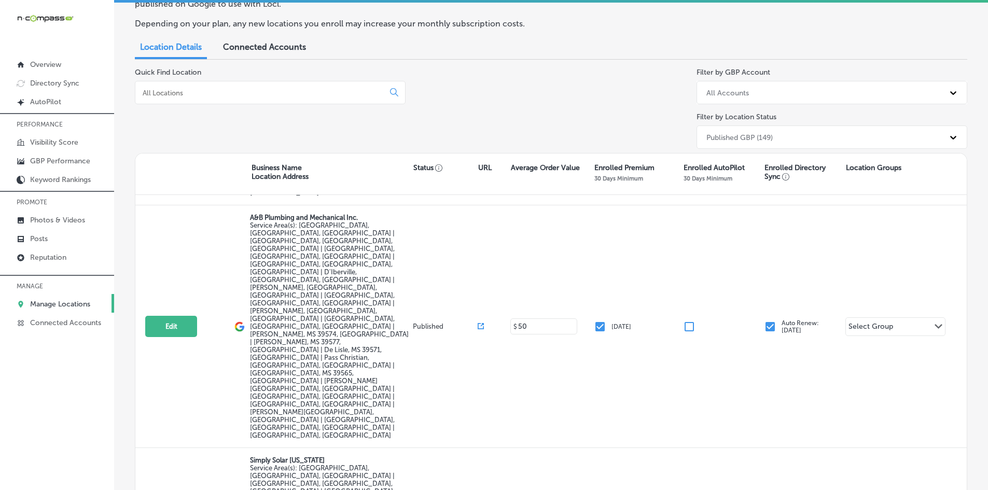
scroll to position [50, 0]
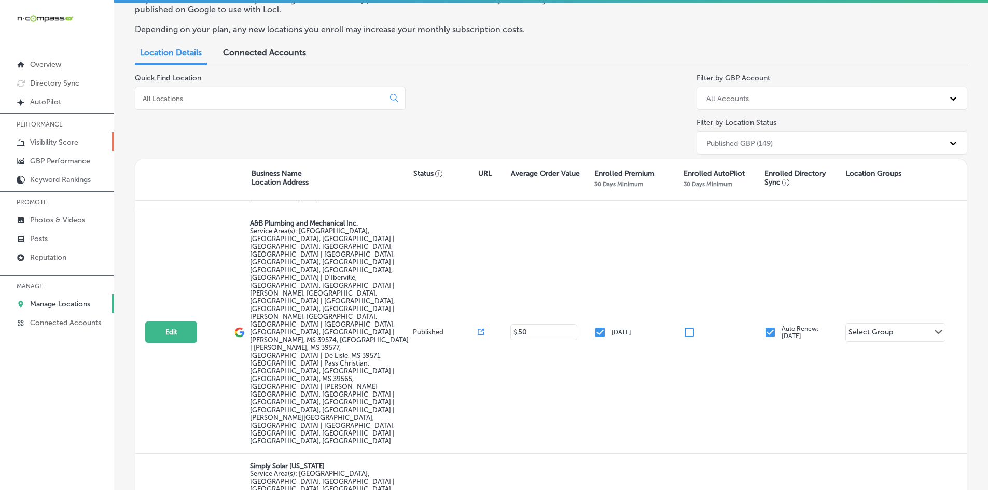
click at [53, 144] on p "Visibility Score" at bounding box center [54, 142] width 48 height 9
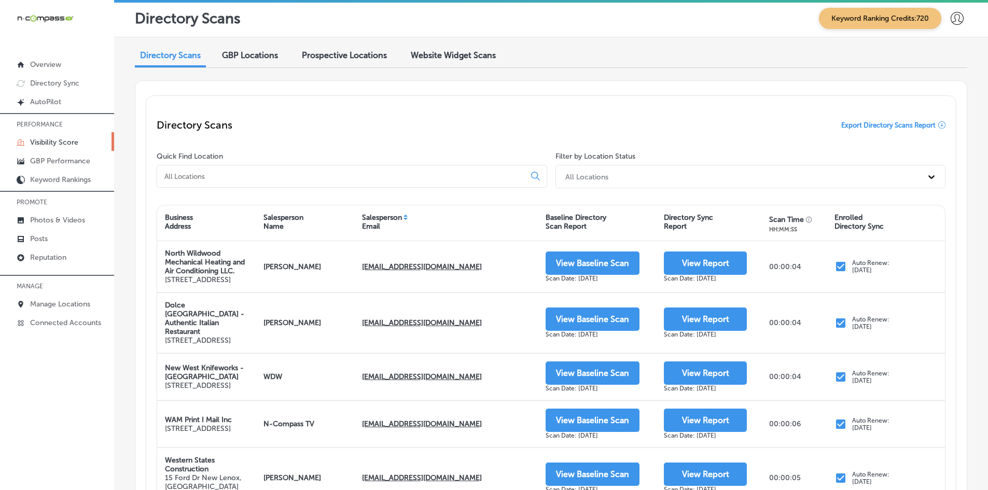
click at [864, 127] on span "Export Directory Scans Report" at bounding box center [888, 125] width 94 height 8
click at [68, 295] on link "Manage Locations" at bounding box center [57, 303] width 114 height 19
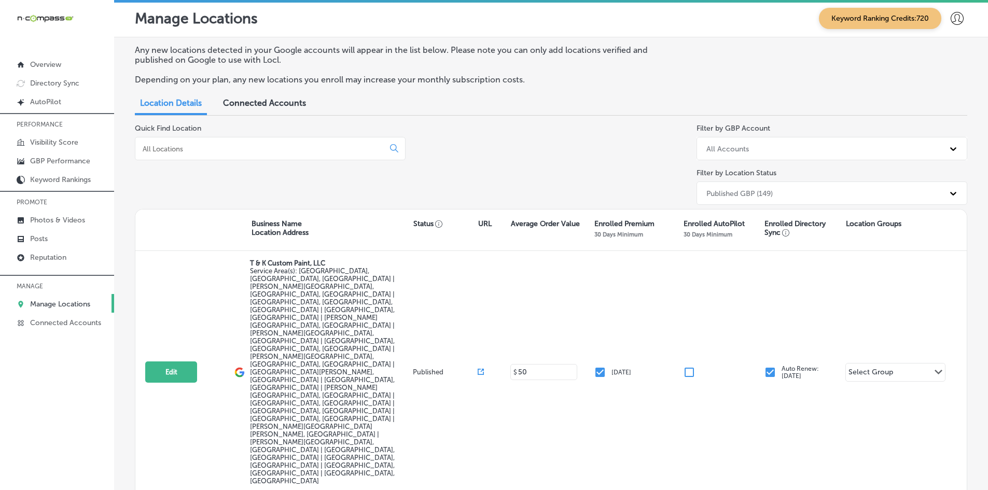
select select "US"
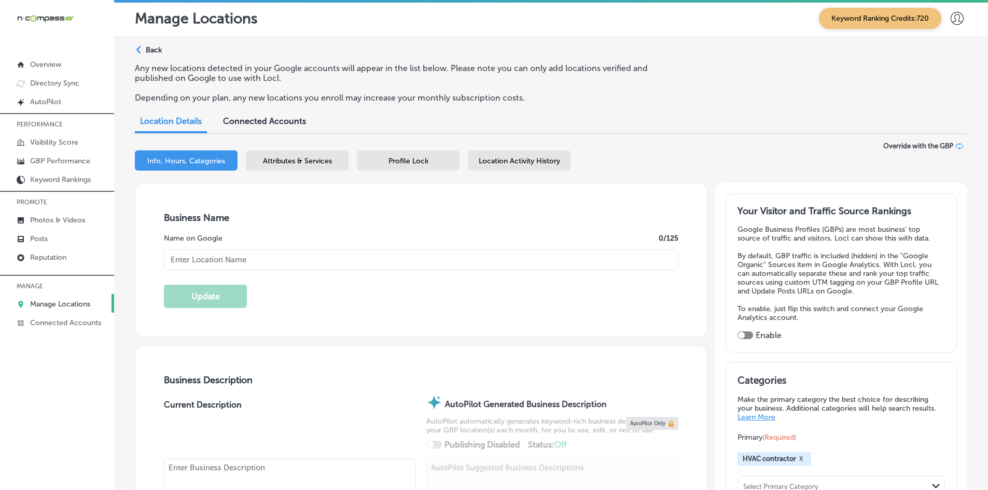
checkbox input "true"
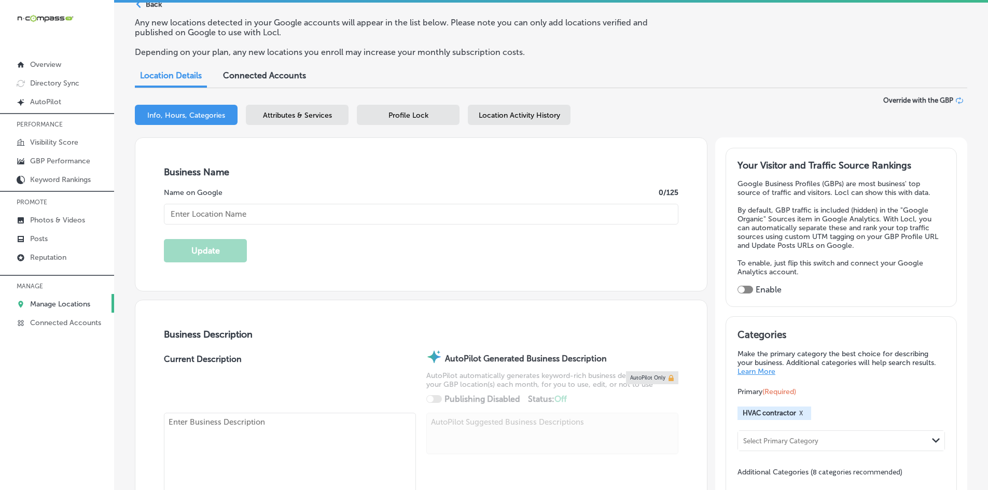
type input "North Wildwood Mechanical Heating and Air Conditioning LLC."
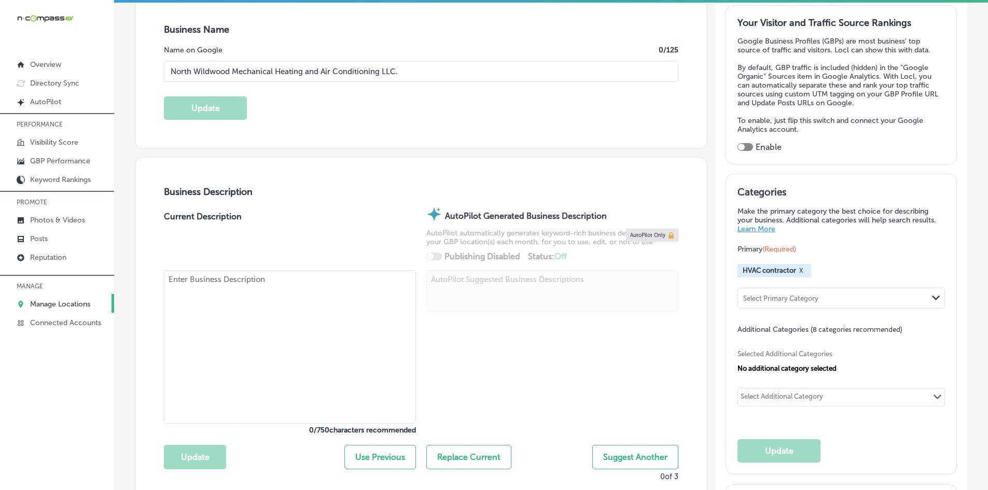
type input "[STREET_ADDRESS]"
type input "Unit 3"
type input "[GEOGRAPHIC_DATA]"
type input "08242"
type input "US"
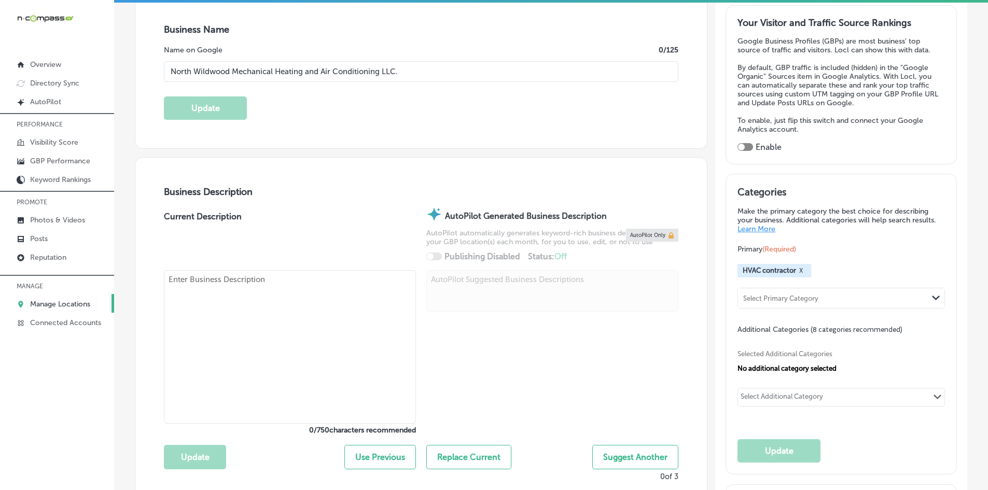
type input "[URL][DOMAIN_NAME]"
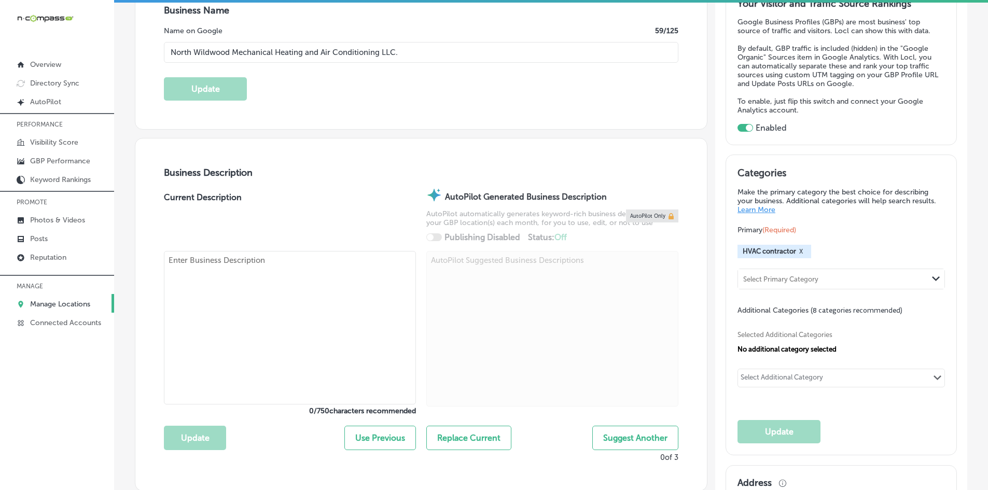
type textarea "North Wildwood Mechanical Heating and Air Conditioning LLC is a family-owned HV…"
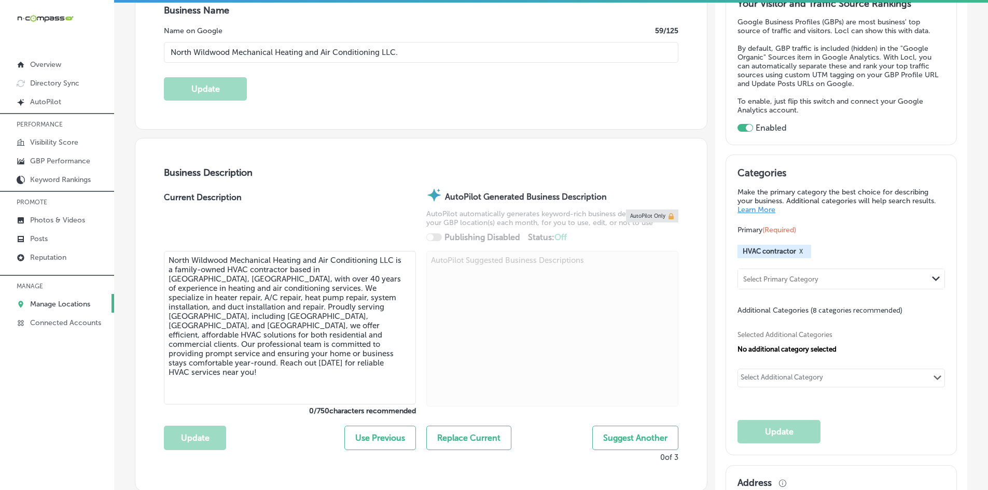
type input "[PHONE_NUMBER]"
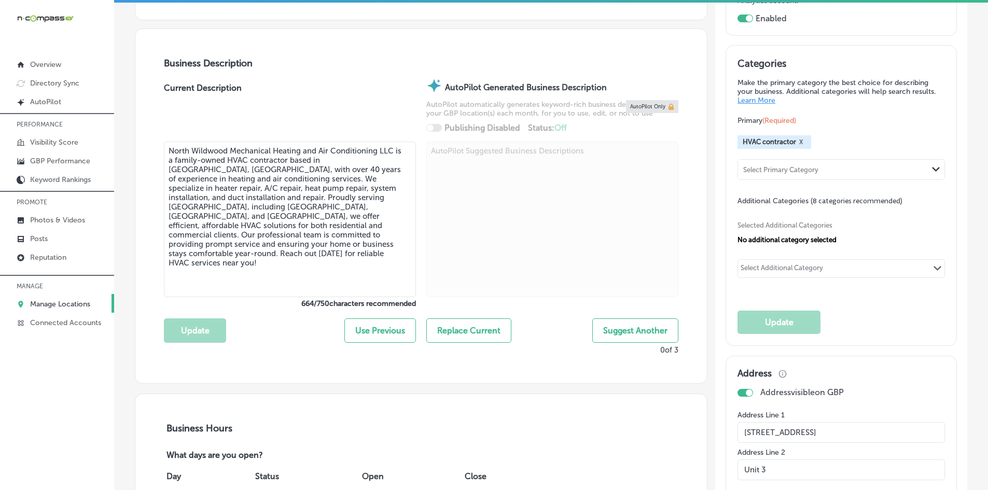
scroll to position [363, 0]
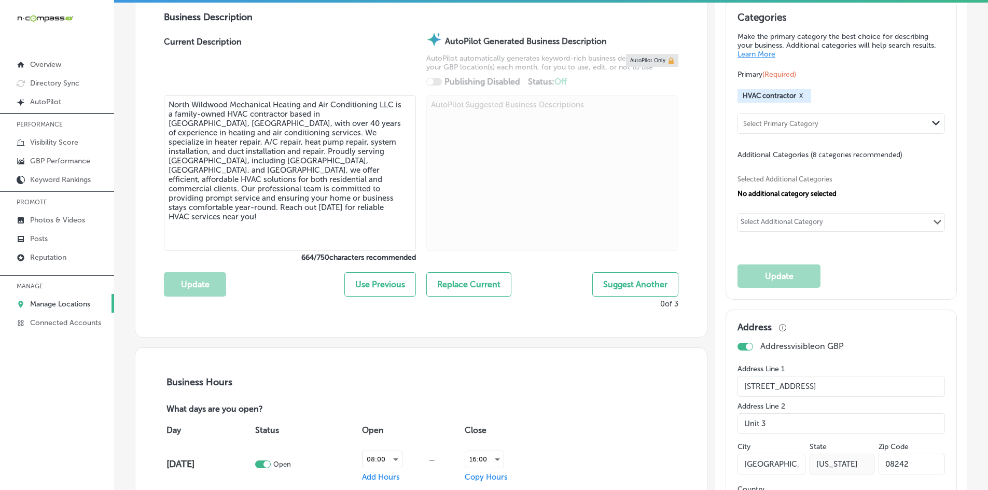
click at [299, 306] on div "Update Use Previous Replace Current Suggest Another 0 of 3" at bounding box center [421, 285] width 514 height 47
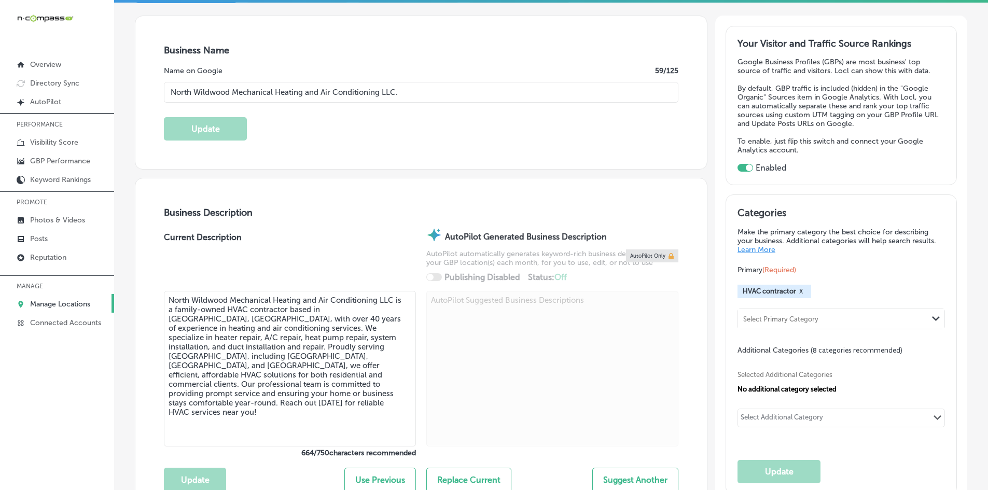
scroll to position [104, 0]
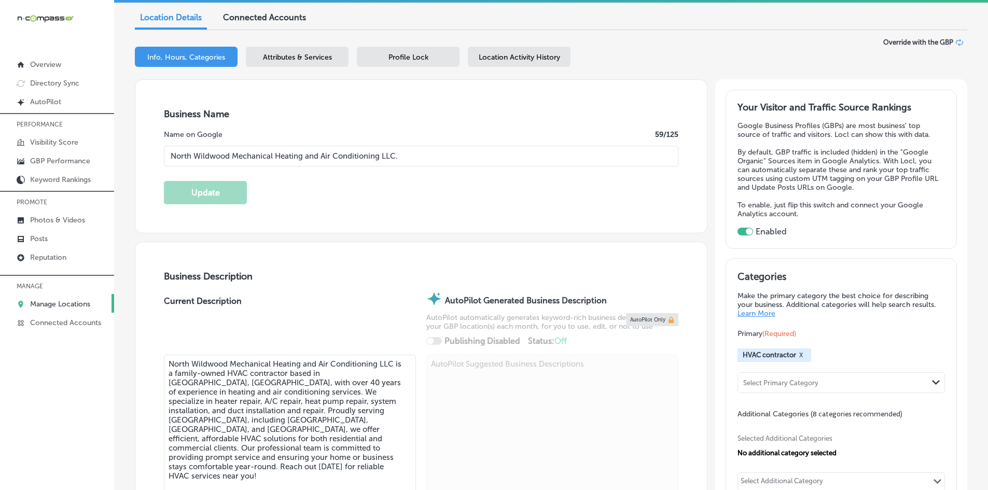
click at [293, 313] on div "Current Description" at bounding box center [290, 323] width 252 height 62
click at [42, 307] on p "Manage Locations" at bounding box center [60, 304] width 60 height 9
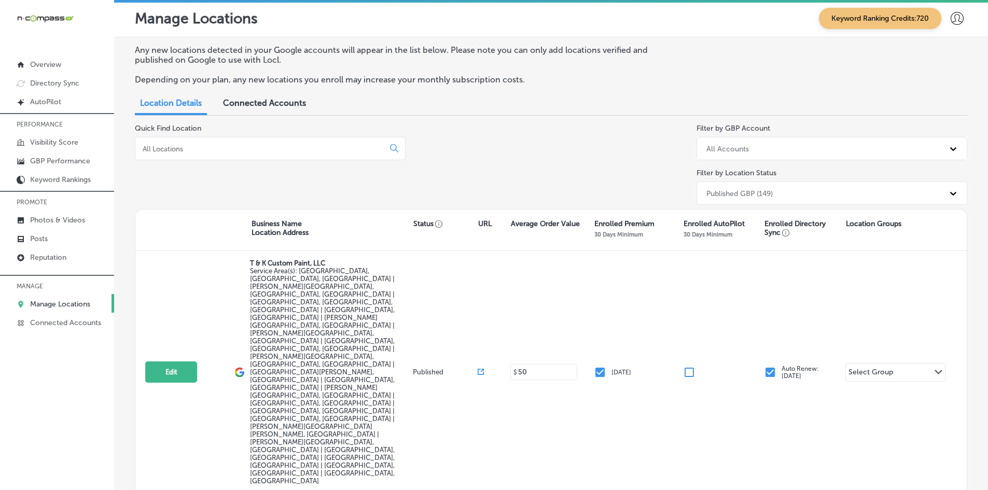
click at [249, 152] on input at bounding box center [262, 148] width 240 height 9
drag, startPoint x: 258, startPoint y: 22, endPoint x: 128, endPoint y: 23, distance: 130.1
click at [128, 23] on div "Manage Locations Keyword Ranking Credits: 720" at bounding box center [551, 18] width 874 height 37
click at [280, 33] on div "Manage Locations Keyword Ranking Credits: 720" at bounding box center [551, 18] width 874 height 37
drag, startPoint x: 295, startPoint y: 21, endPoint x: 120, endPoint y: 22, distance: 175.2
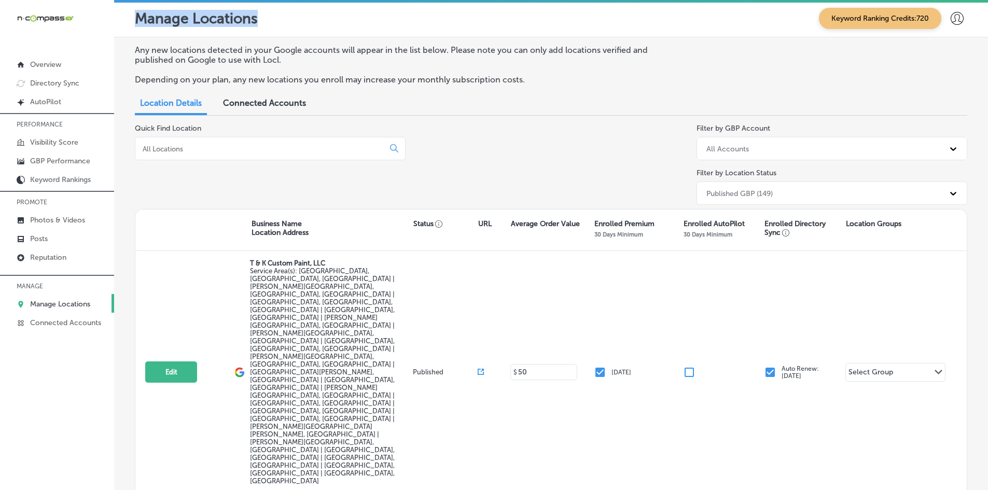
click at [120, 22] on div "Manage Locations Keyword Ranking Credits: 720" at bounding box center [551, 18] width 874 height 37
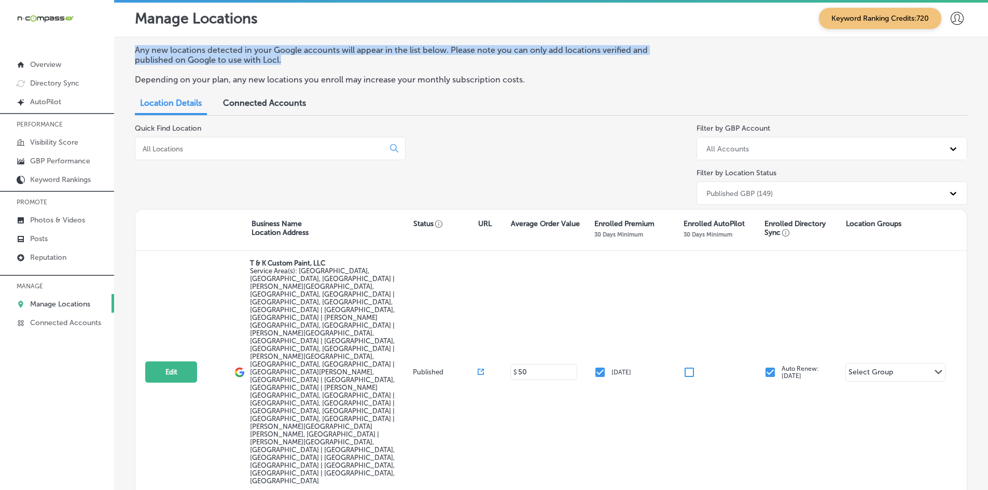
drag, startPoint x: 293, startPoint y: 64, endPoint x: 278, endPoint y: 67, distance: 15.3
click at [278, 67] on div "Any new locations detected in your Google accounts will appear in the list belo…" at bounding box center [551, 69] width 832 height 48
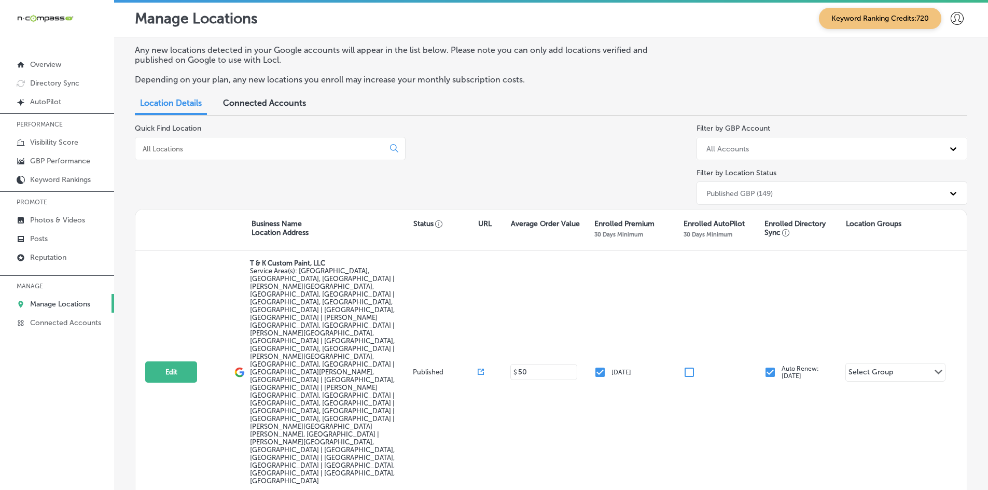
click at [158, 182] on div "Quick Find Location" at bounding box center [270, 166] width 271 height 85
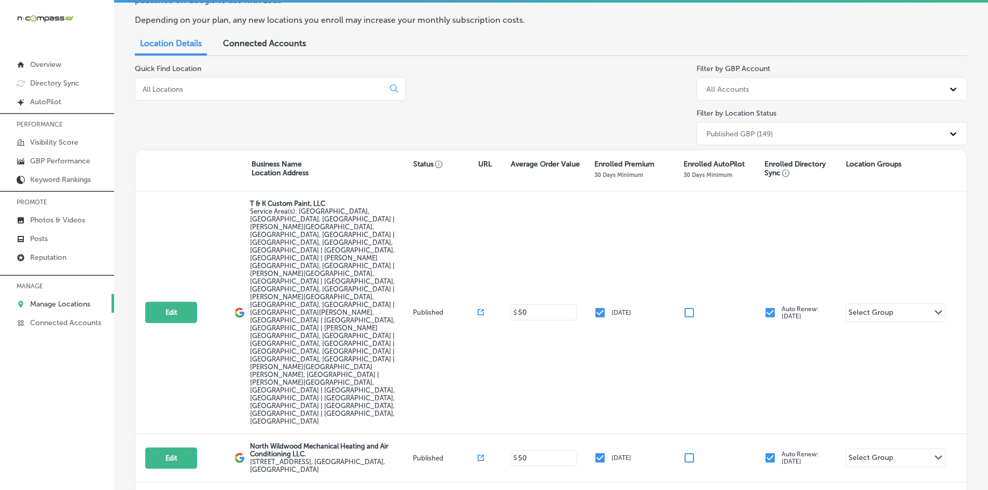
scroll to position [224, 0]
